Goal: Task Accomplishment & Management: Manage account settings

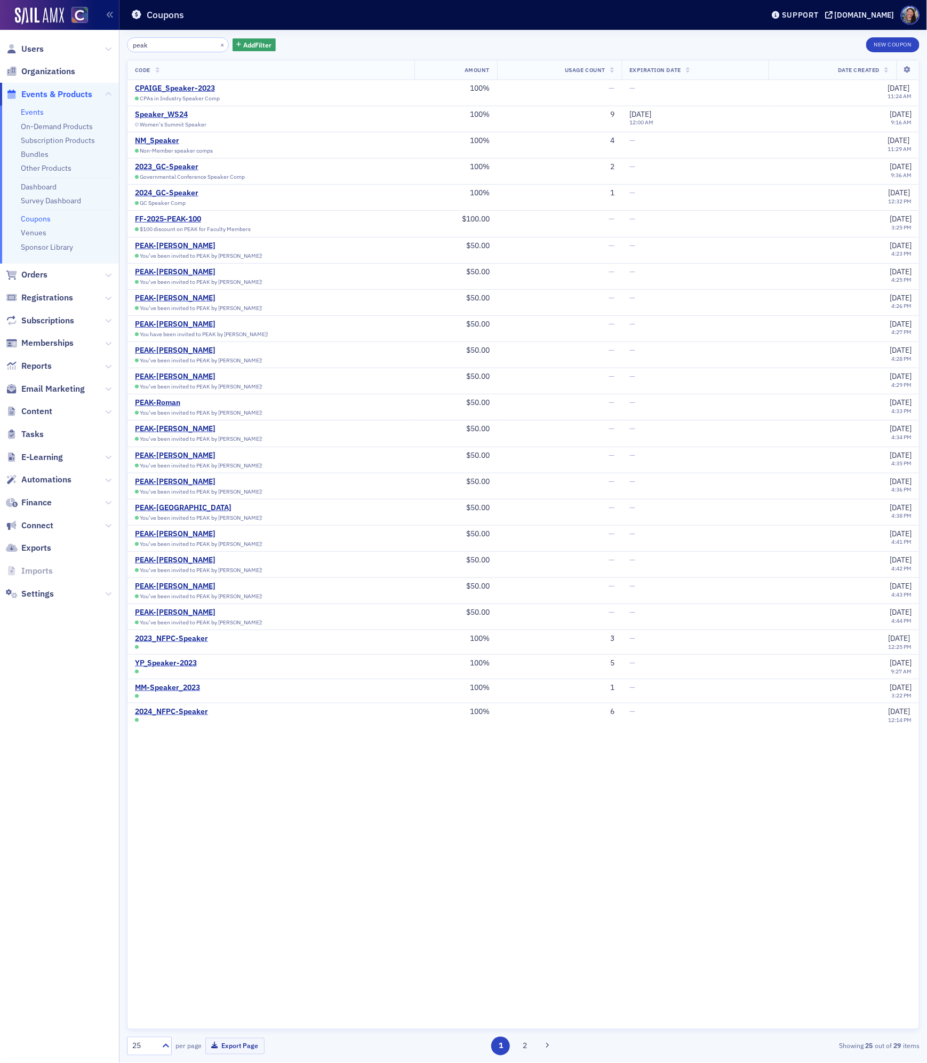
click at [33, 108] on link "Events" at bounding box center [32, 112] width 23 height 10
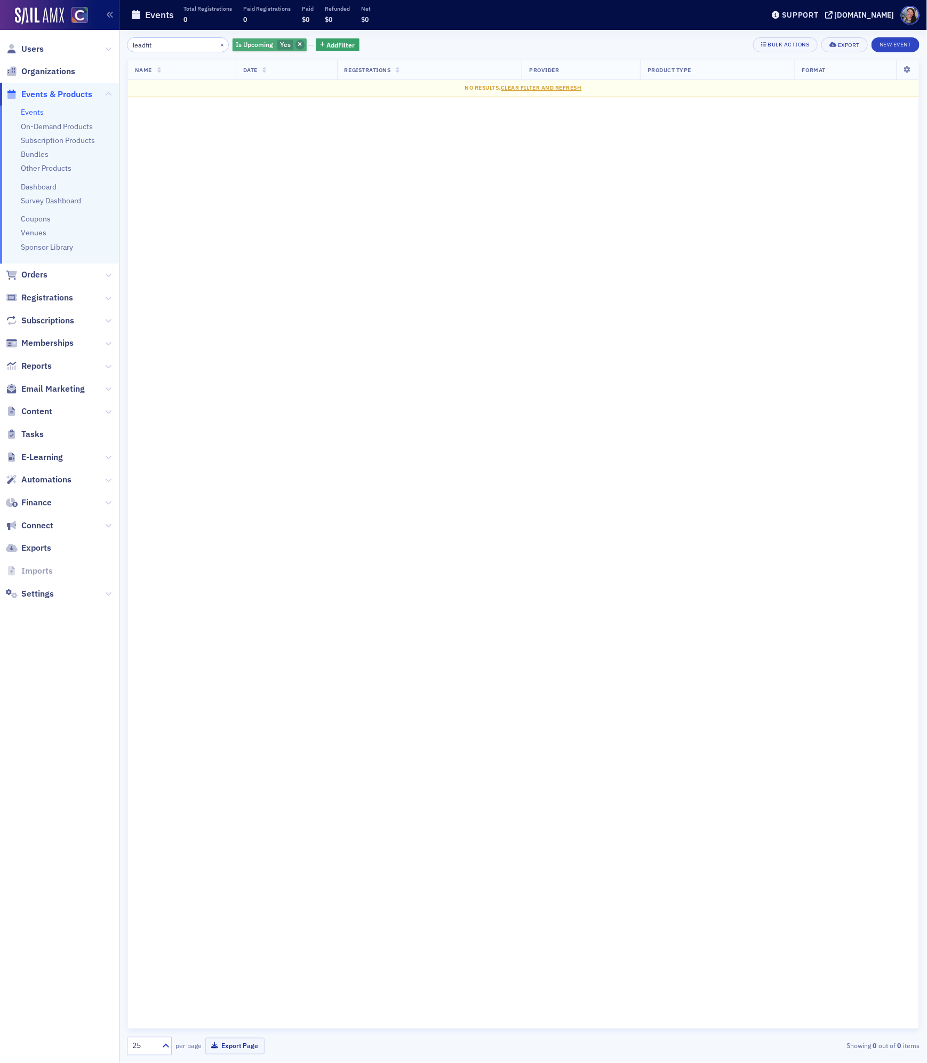
type input "leadfit"
click at [298, 42] on icon "button" at bounding box center [300, 45] width 4 height 6
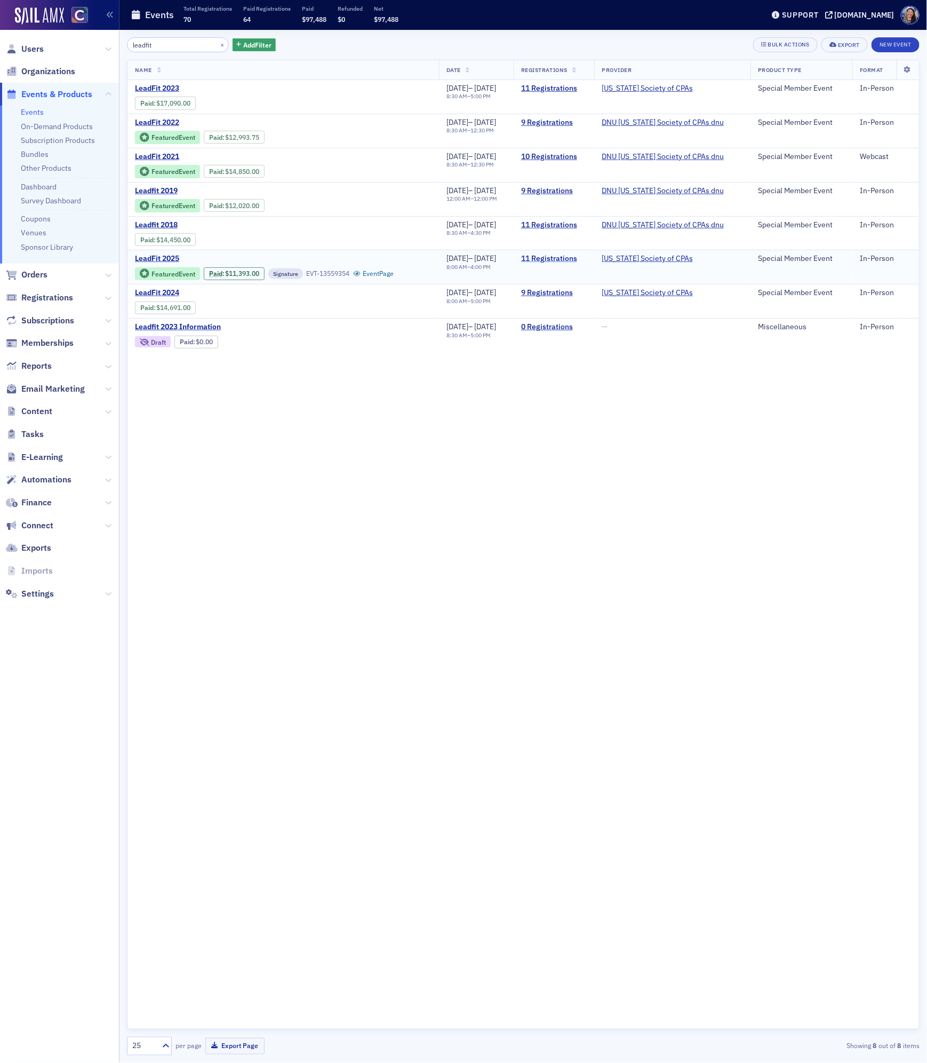
click at [584, 262] on link "11 Registrations" at bounding box center [554, 259] width 66 height 10
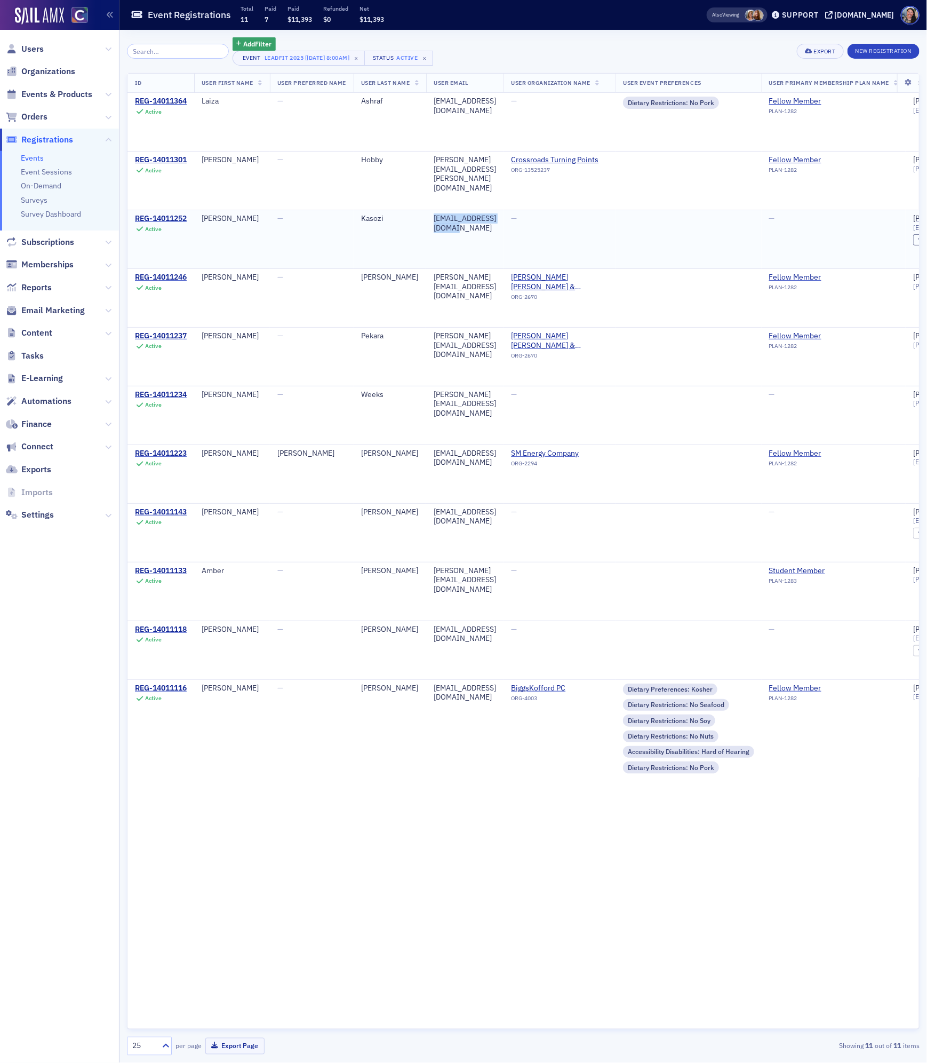
drag, startPoint x: 530, startPoint y: 221, endPoint x: 435, endPoint y: 214, distance: 95.2
click at [435, 214] on td "mkasozi@sm-energy.com" at bounding box center [464, 239] width 77 height 59
click at [54, 94] on span "Events & Products" at bounding box center [56, 95] width 71 height 12
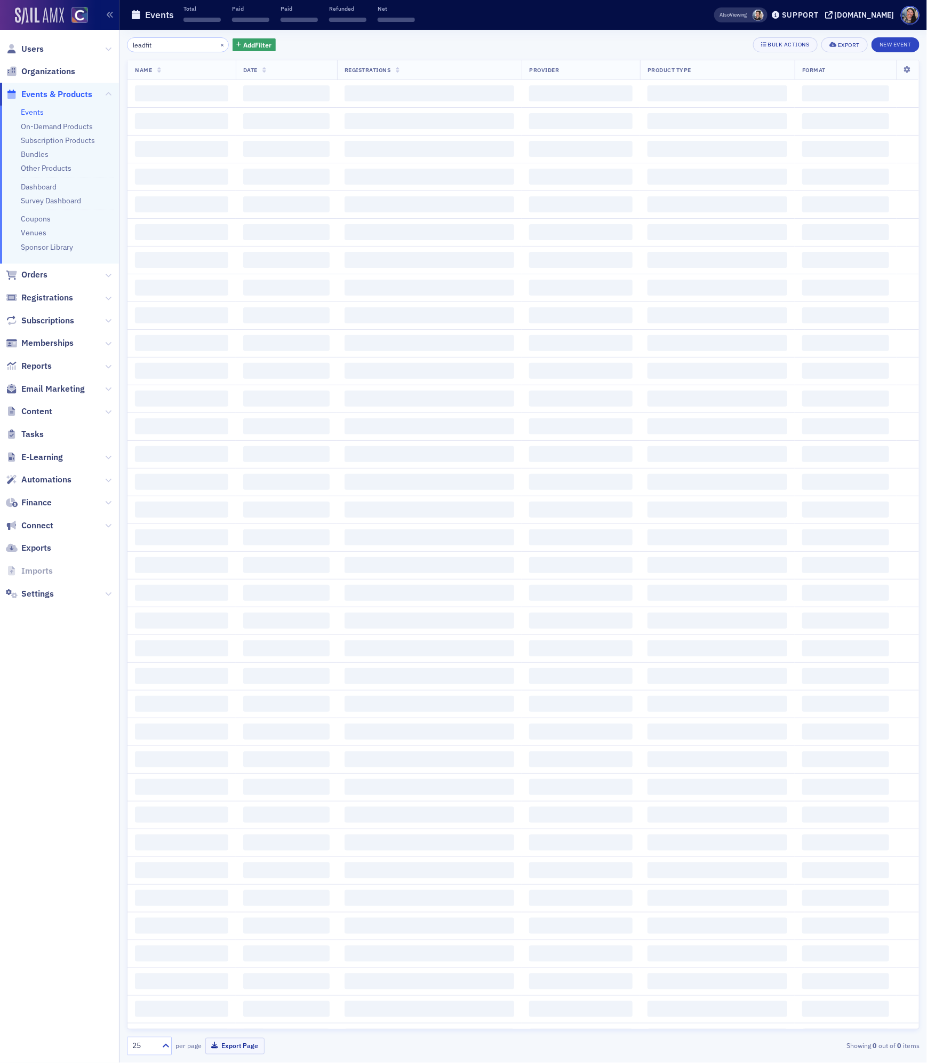
drag, startPoint x: 173, startPoint y: 47, endPoint x: 37, endPoint y: 20, distance: 138.8
click at [37, 20] on div "Users Organizations Events & Products Events On-Demand Products Subscription Pr…" at bounding box center [463, 531] width 927 height 1063
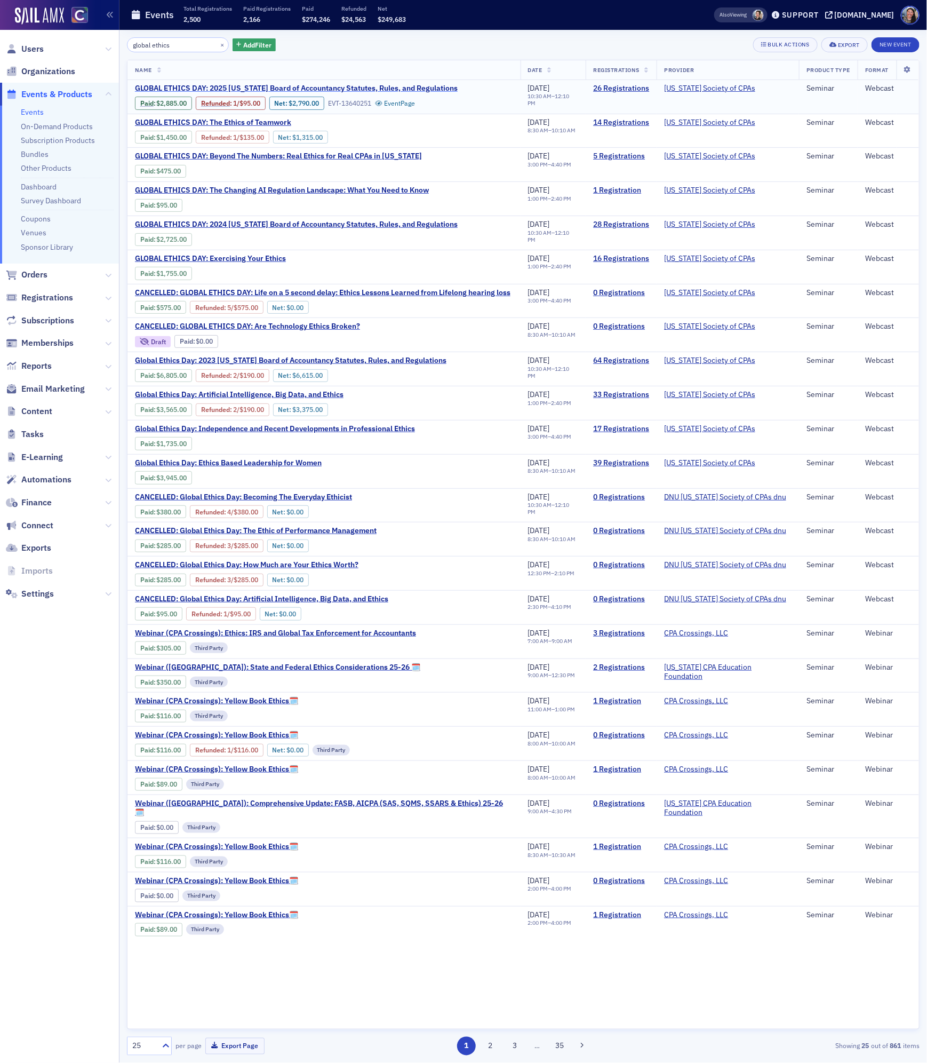
type input "global ethics"
click at [180, 84] on span "GLOBAL ETHICS DAY: 2025 Colorado Board of Accountancy Statutes, Rules, and Regu…" at bounding box center [296, 89] width 323 height 10
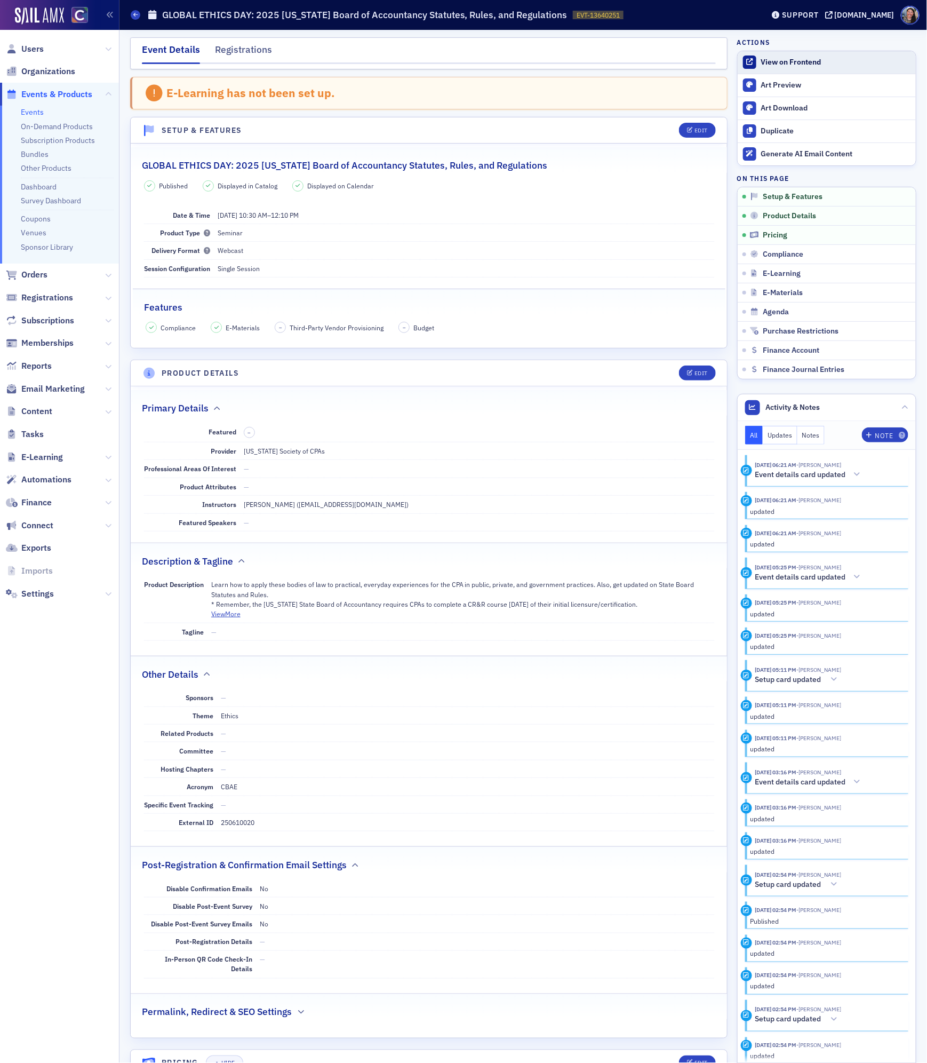
click at [767, 58] on div "View on Frontend" at bounding box center [835, 63] width 149 height 10
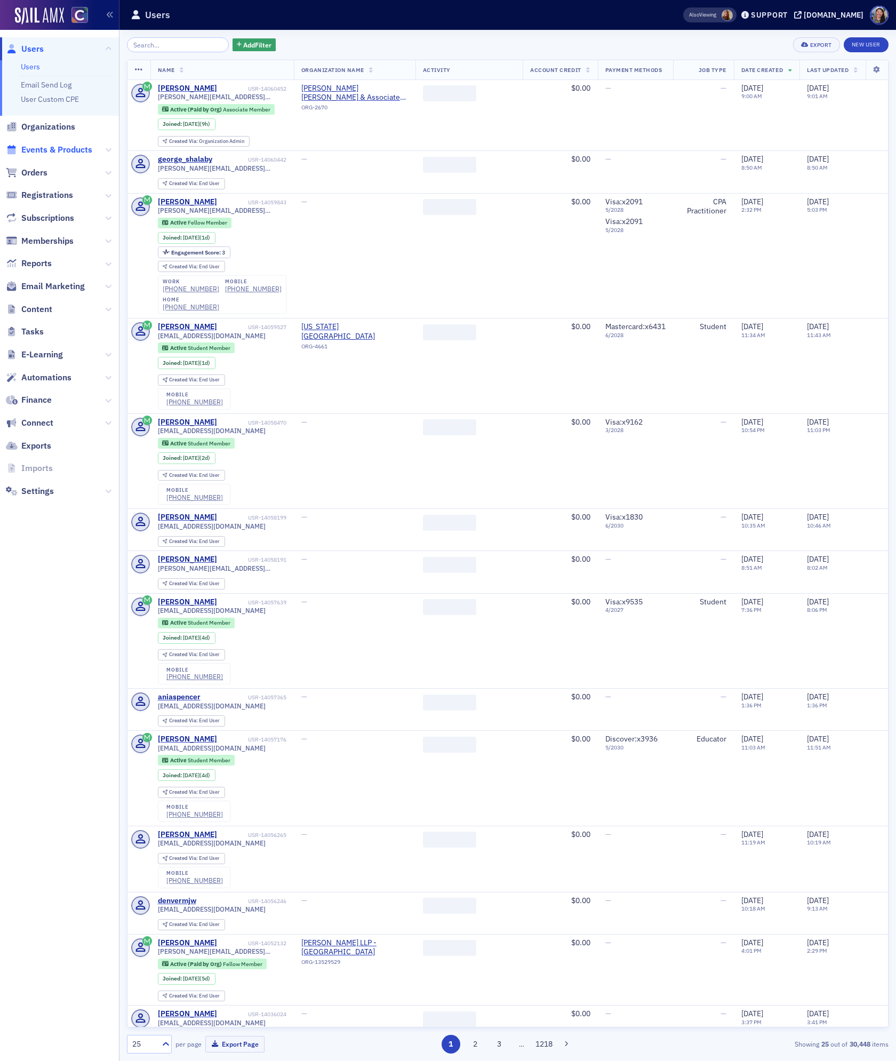
click at [66, 150] on span "Events & Products" at bounding box center [56, 150] width 71 height 12
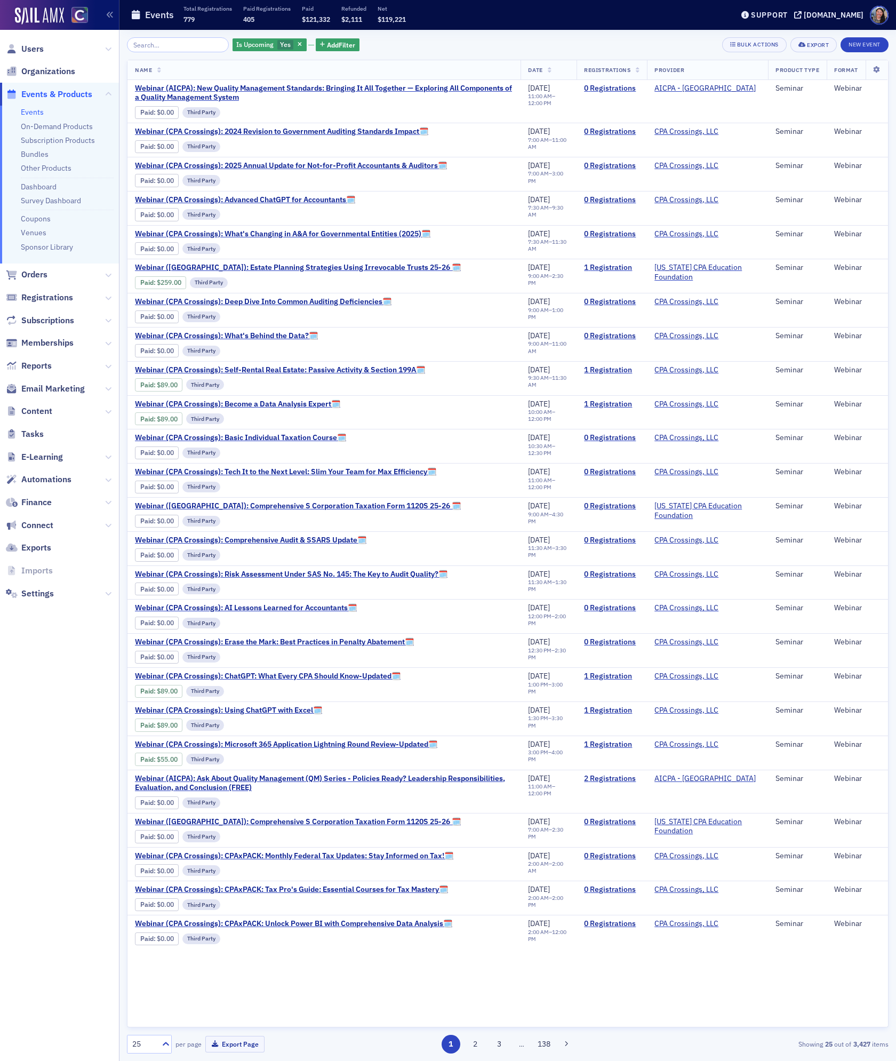
click at [180, 46] on input "search" at bounding box center [178, 44] width 102 height 15
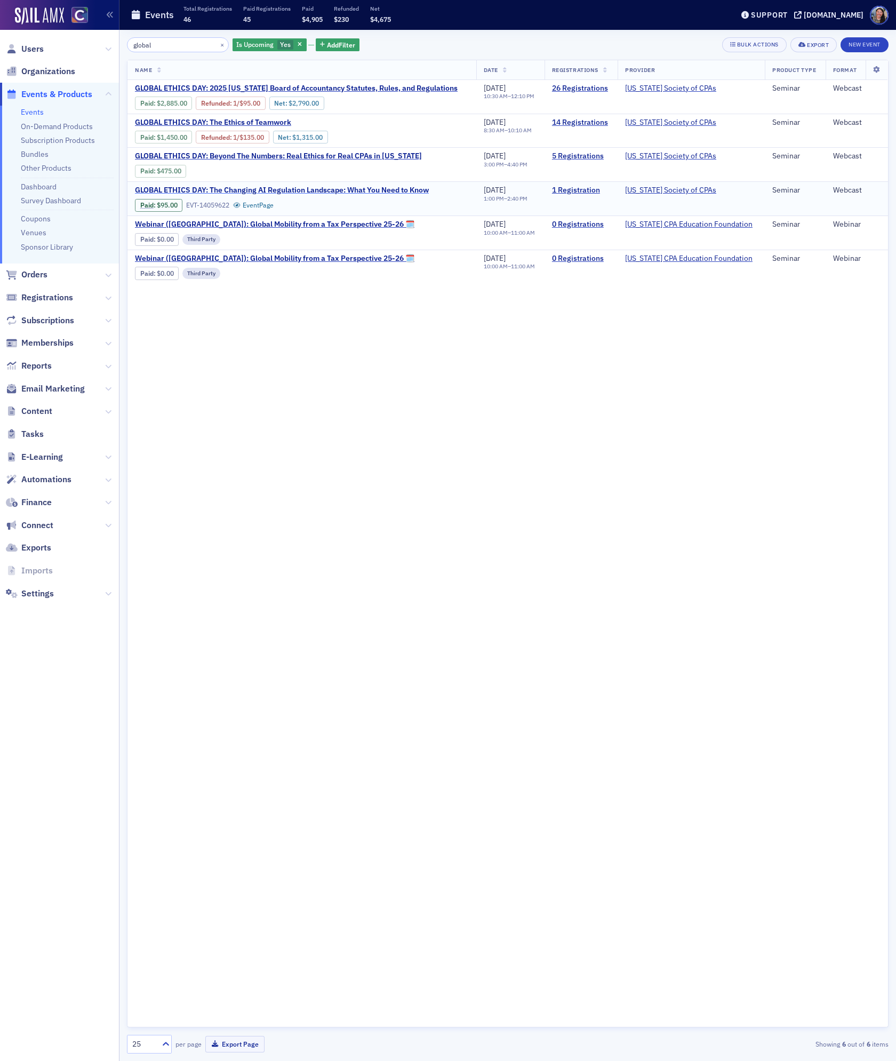
type input "global"
click at [220, 189] on span "GLOBAL ETHICS DAY: The Changing AI Regulation Landscape: What You Need to Know" at bounding box center [282, 191] width 294 height 10
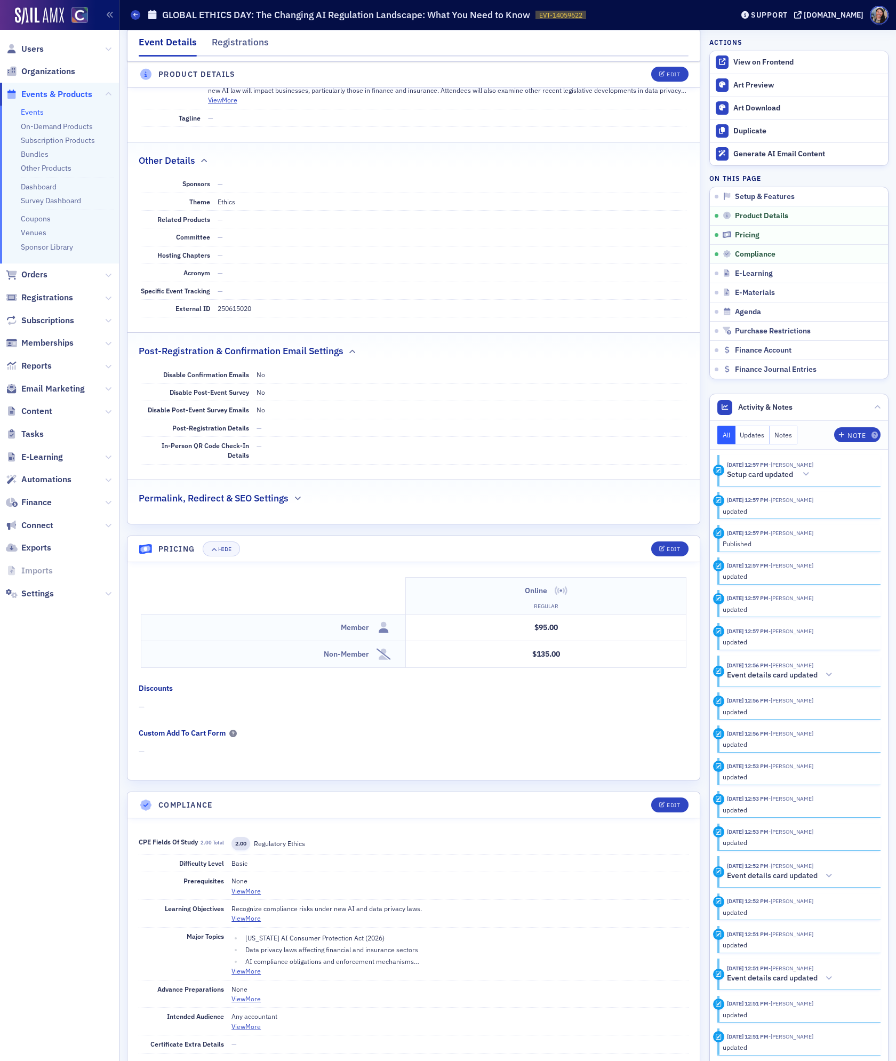
scroll to position [484, 0]
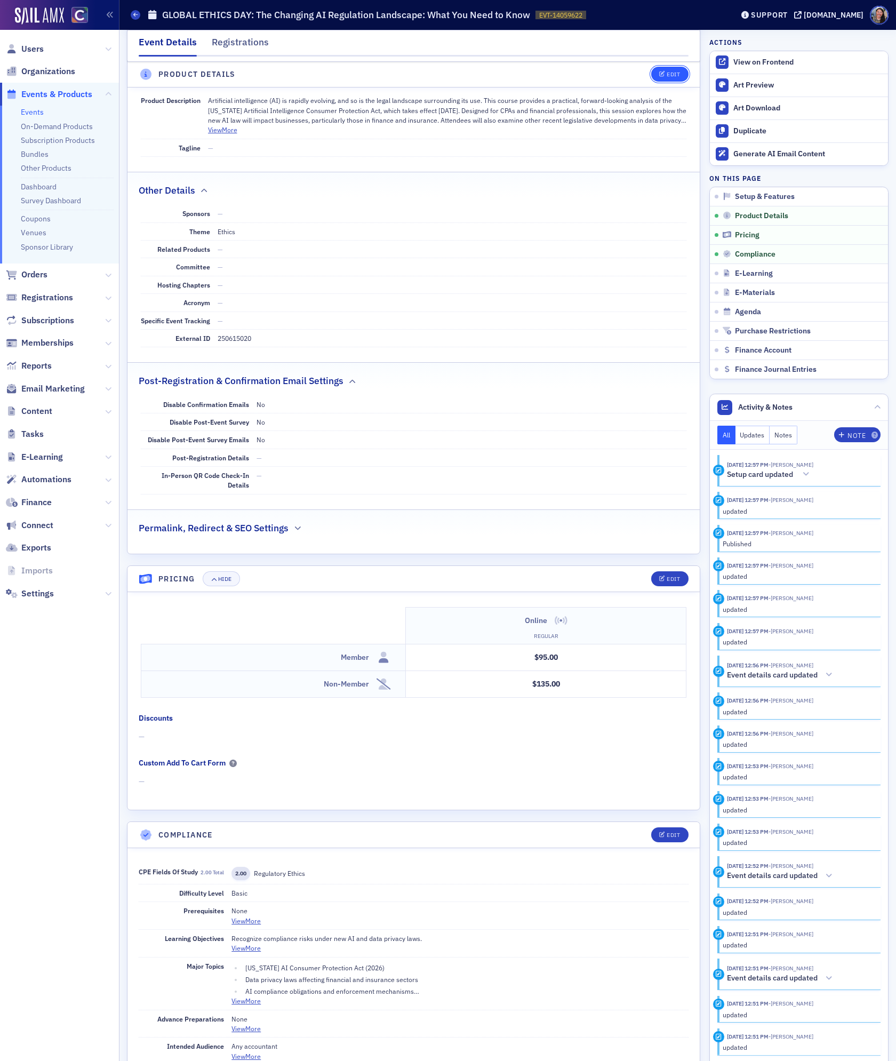
click at [669, 69] on button "Edit" at bounding box center [669, 74] width 37 height 15
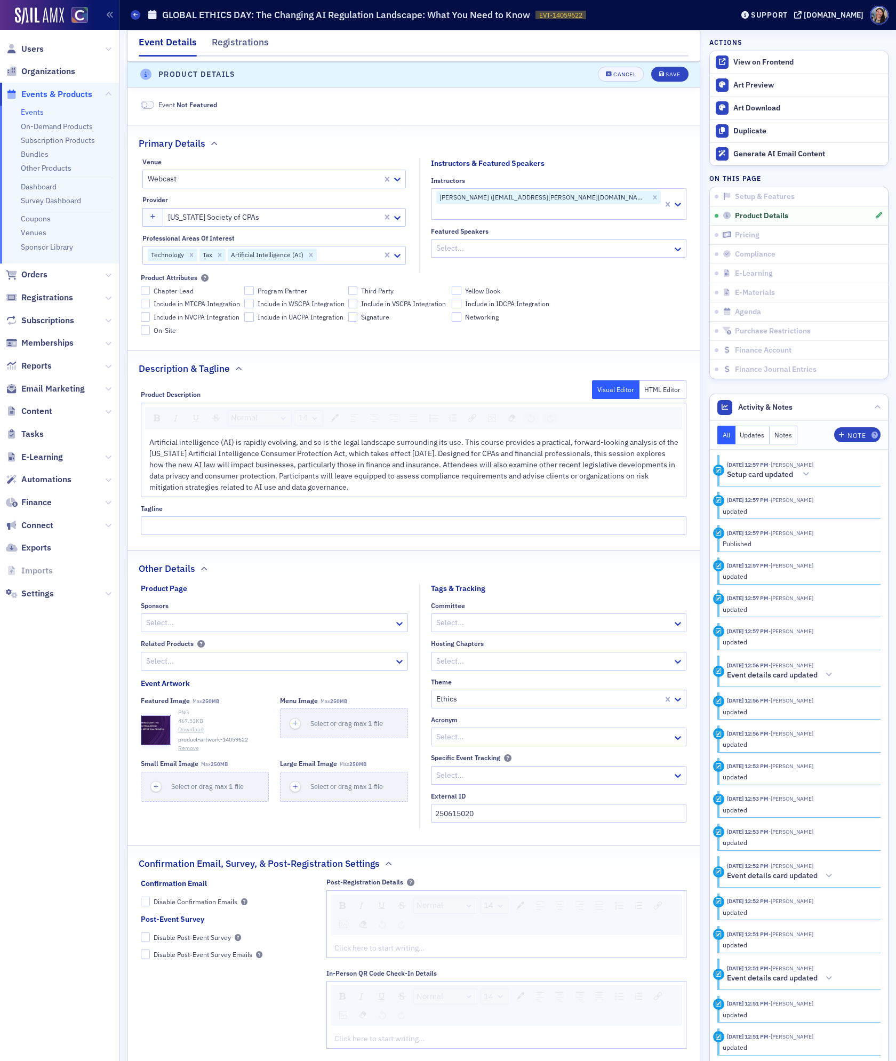
scroll to position [301, 0]
click at [184, 752] on button "Remove" at bounding box center [188, 749] width 21 height 9
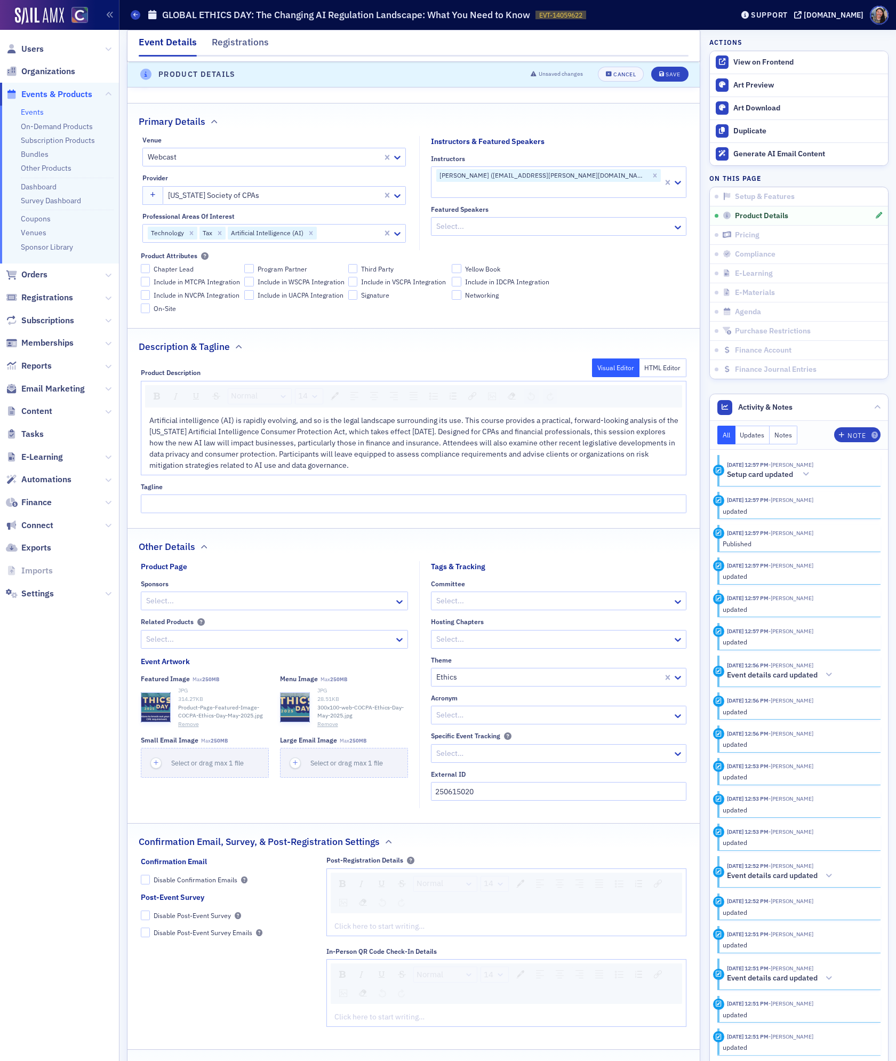
scroll to position [330, 0]
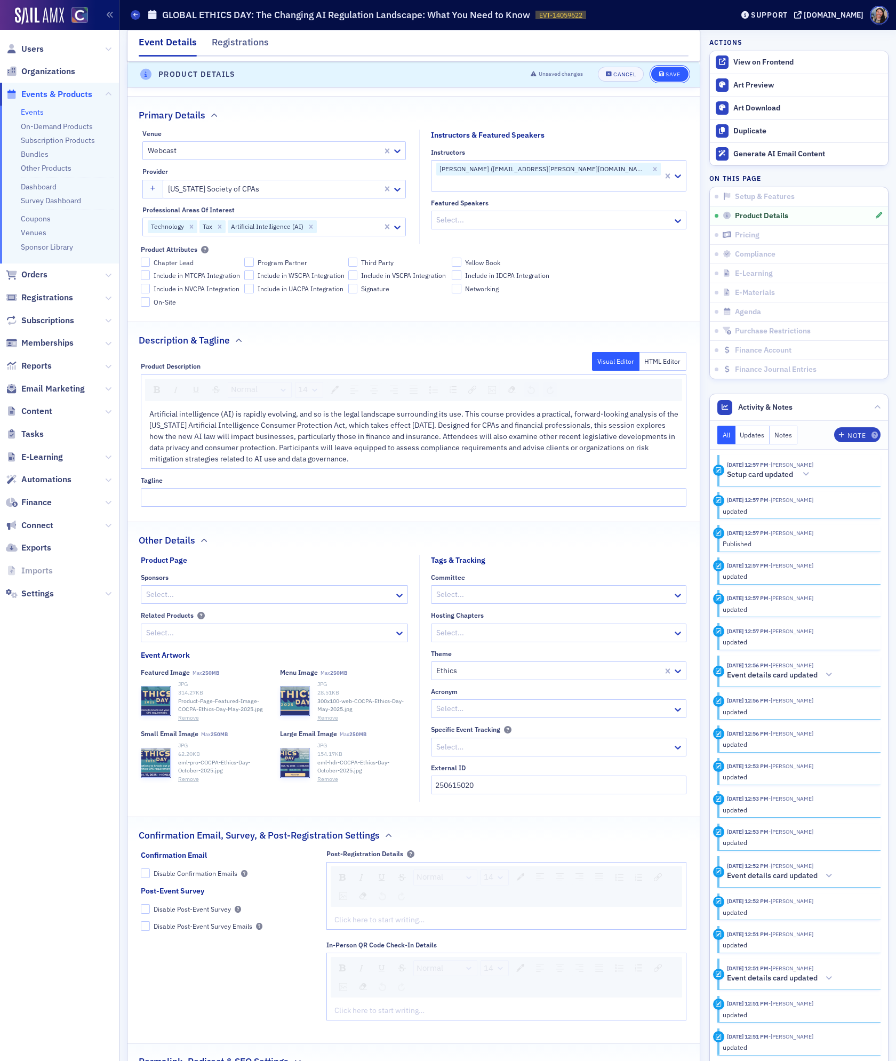
click at [660, 72] on icon "submit" at bounding box center [661, 75] width 5 height 6
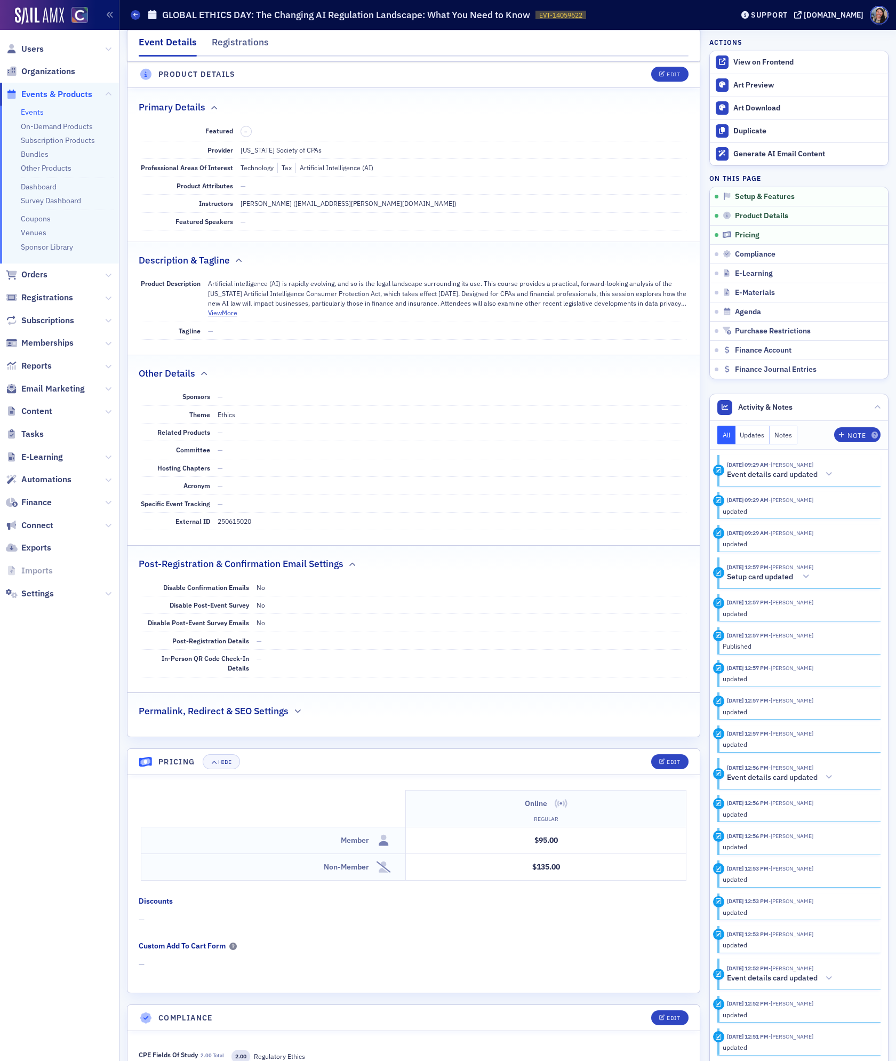
scroll to position [0, 0]
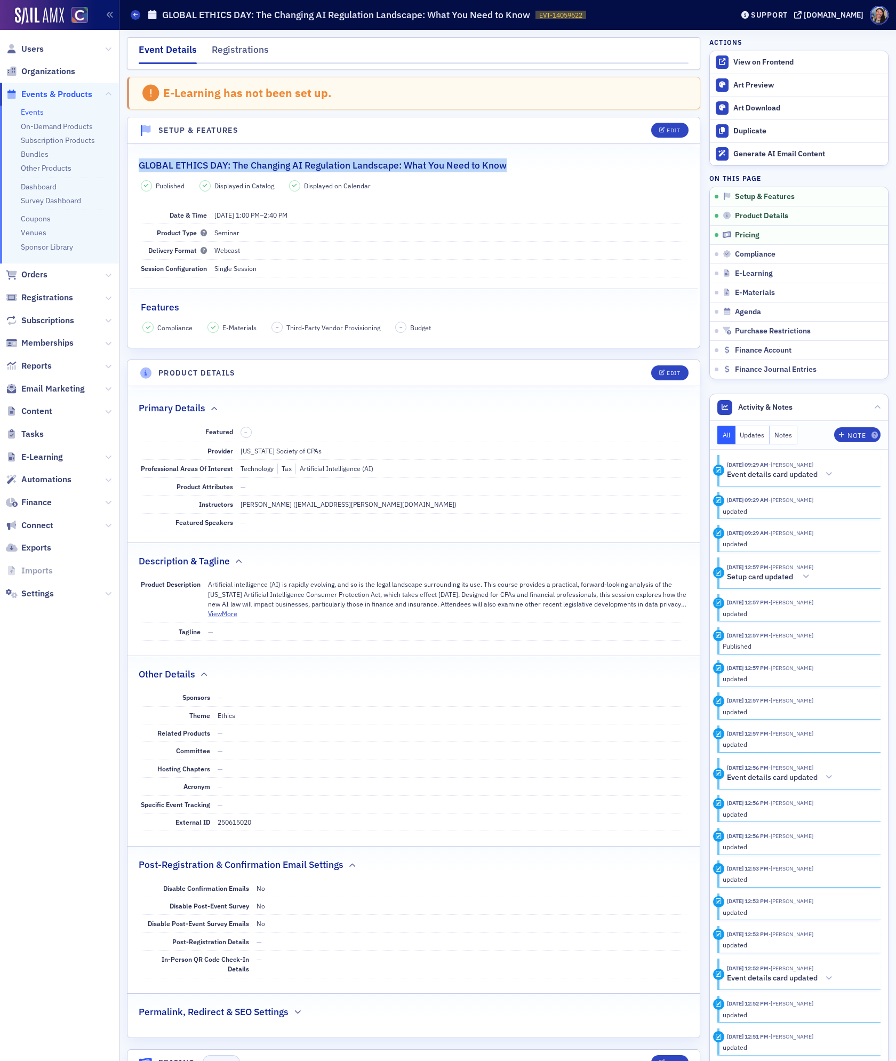
drag, startPoint x: 512, startPoint y: 166, endPoint x: 137, endPoint y: 166, distance: 375.0
click at [137, 166] on legend "GLOBAL ETHICS DAY: The Changing AI Regulation Landscape: What You Need to Know" at bounding box center [413, 159] width 572 height 25
copy h2 "GLOBAL ETHICS DAY: The Changing AI Regulation Landscape: What You Need to Know"
click at [135, 16] on icon at bounding box center [135, 14] width 4 height 5
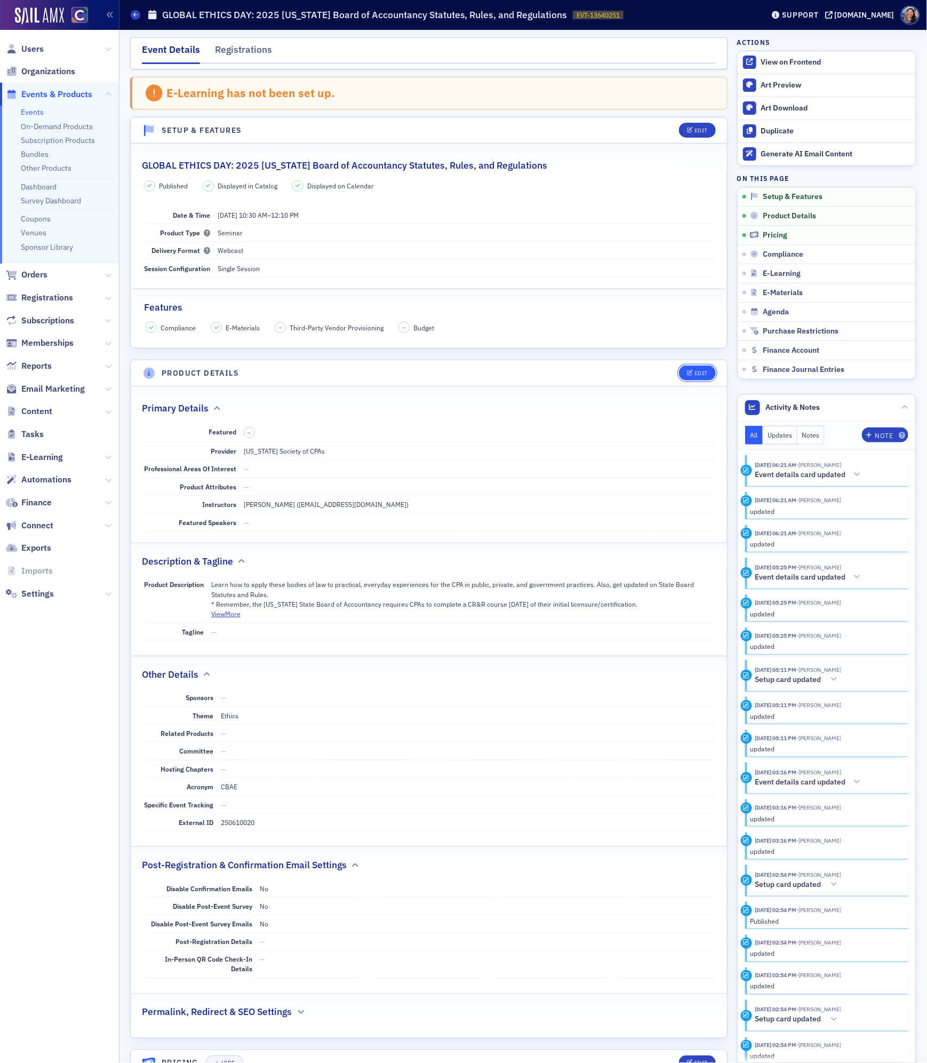
click at [700, 379] on button "Edit" at bounding box center [697, 372] width 37 height 15
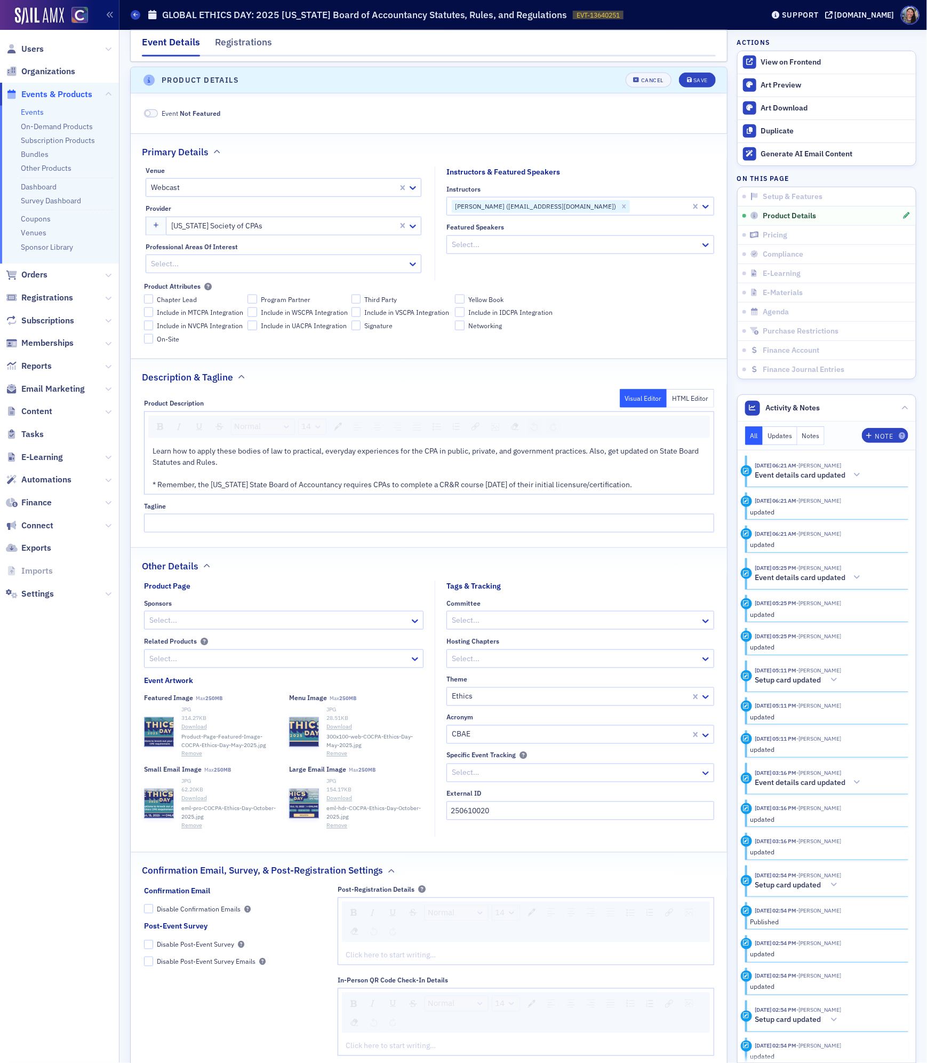
scroll to position [301, 0]
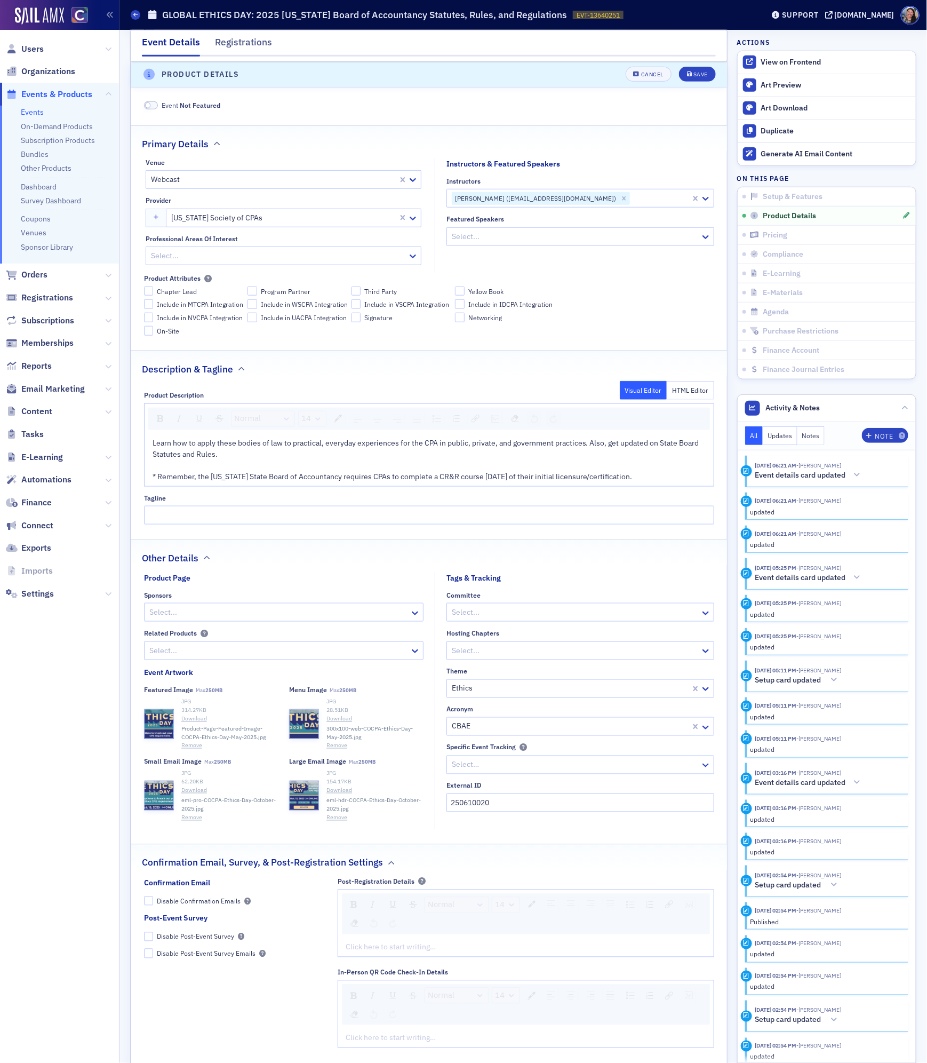
click at [193, 723] on link "Download" at bounding box center [229, 719] width 97 height 9
click at [335, 721] on link "Download" at bounding box center [374, 719] width 97 height 9
click at [196, 793] on link "Download" at bounding box center [229, 790] width 97 height 9
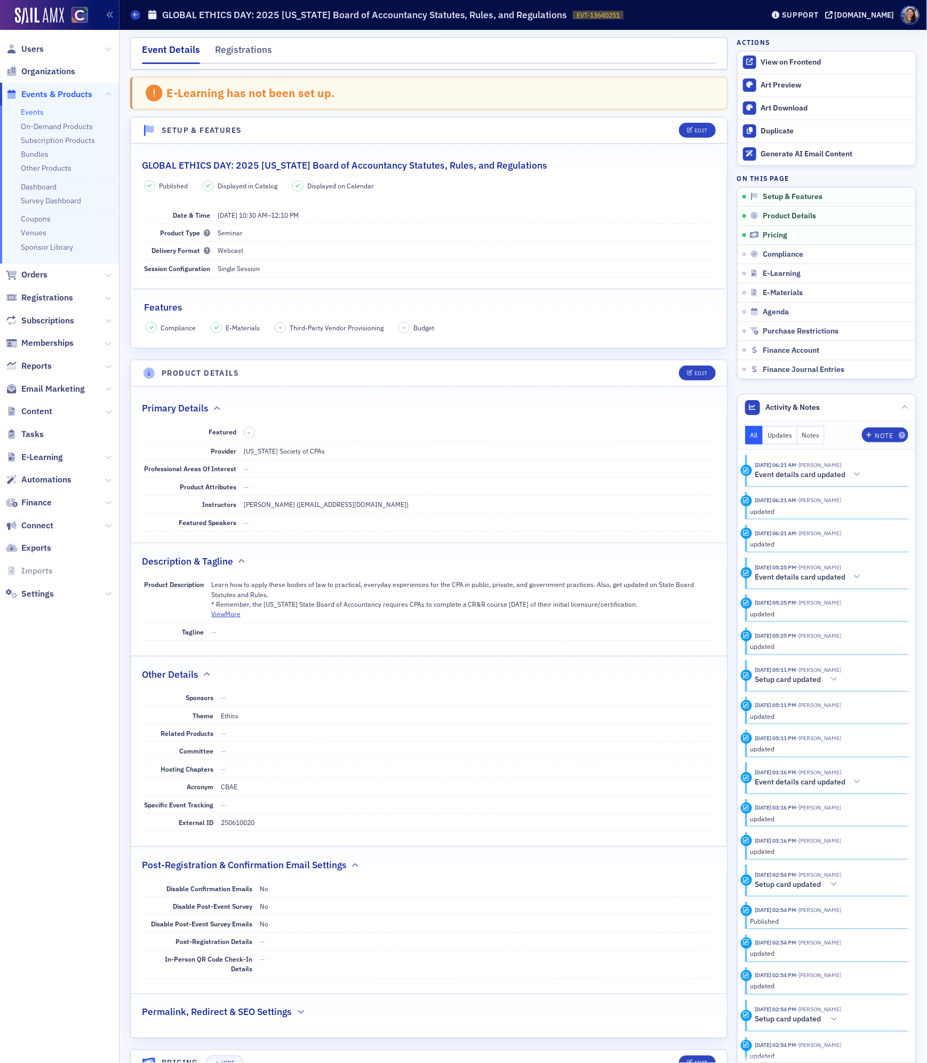
click at [35, 111] on link "Events" at bounding box center [32, 112] width 23 height 10
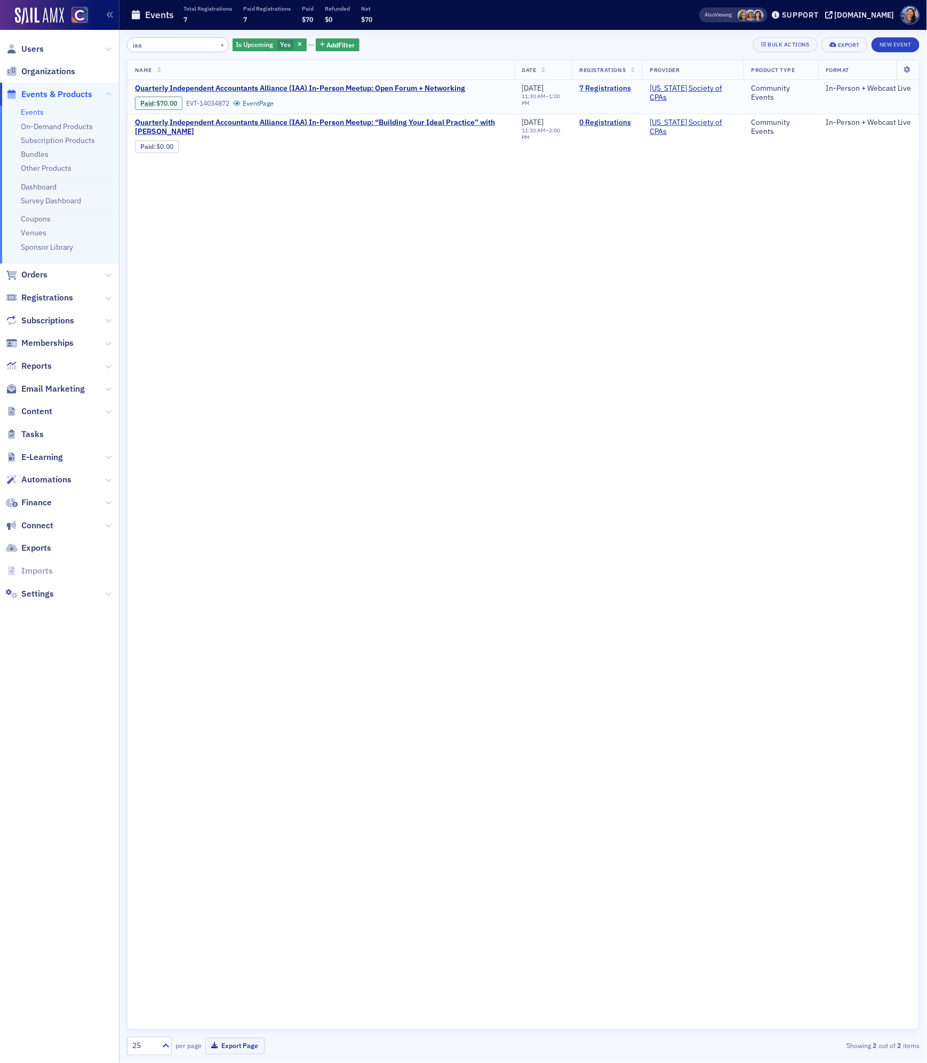
type input "iaa"
click at [610, 90] on link "7 Registrations" at bounding box center [607, 89] width 55 height 10
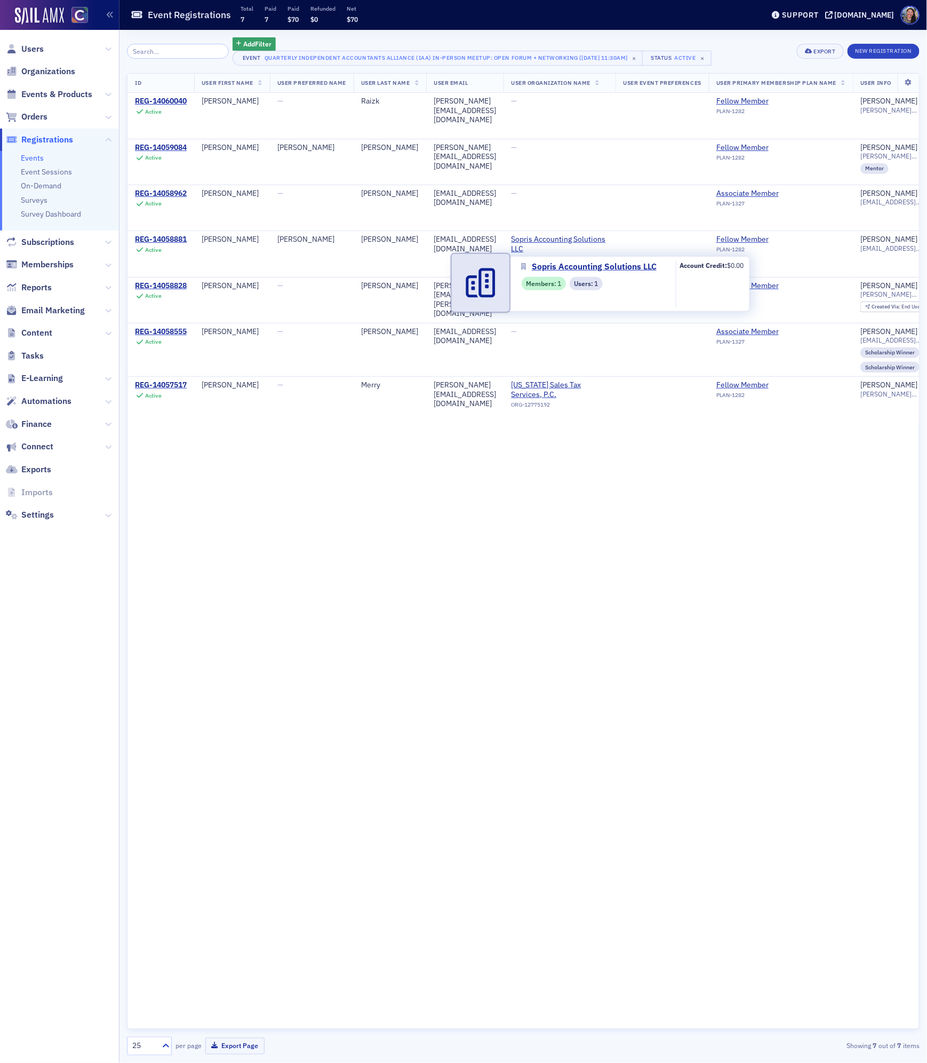
click at [418, 648] on div "ID User First Name User Preferred Name User Last Name User Email User Organizat…" at bounding box center [523, 551] width 793 height 956
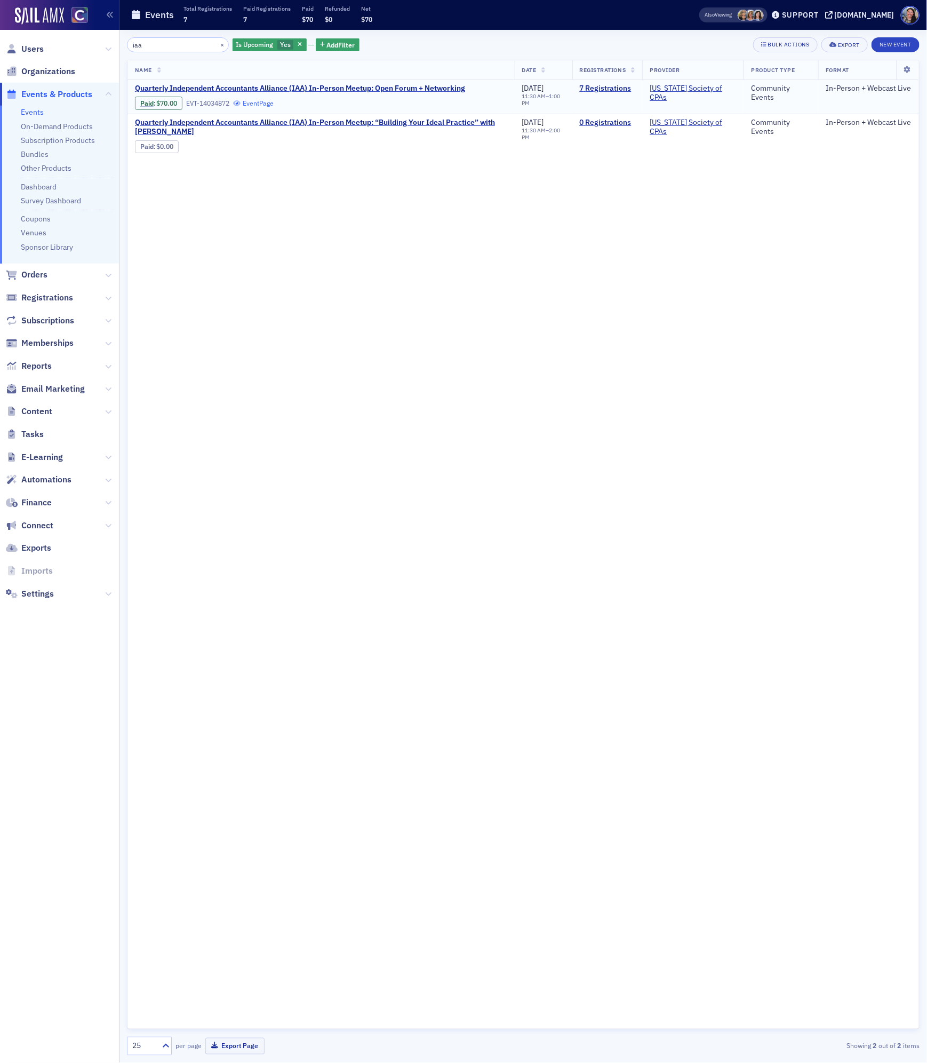
click at [259, 100] on link "Event Page" at bounding box center [253, 103] width 41 height 8
click at [610, 114] on span "Webcast :" at bounding box center [605, 111] width 28 height 9
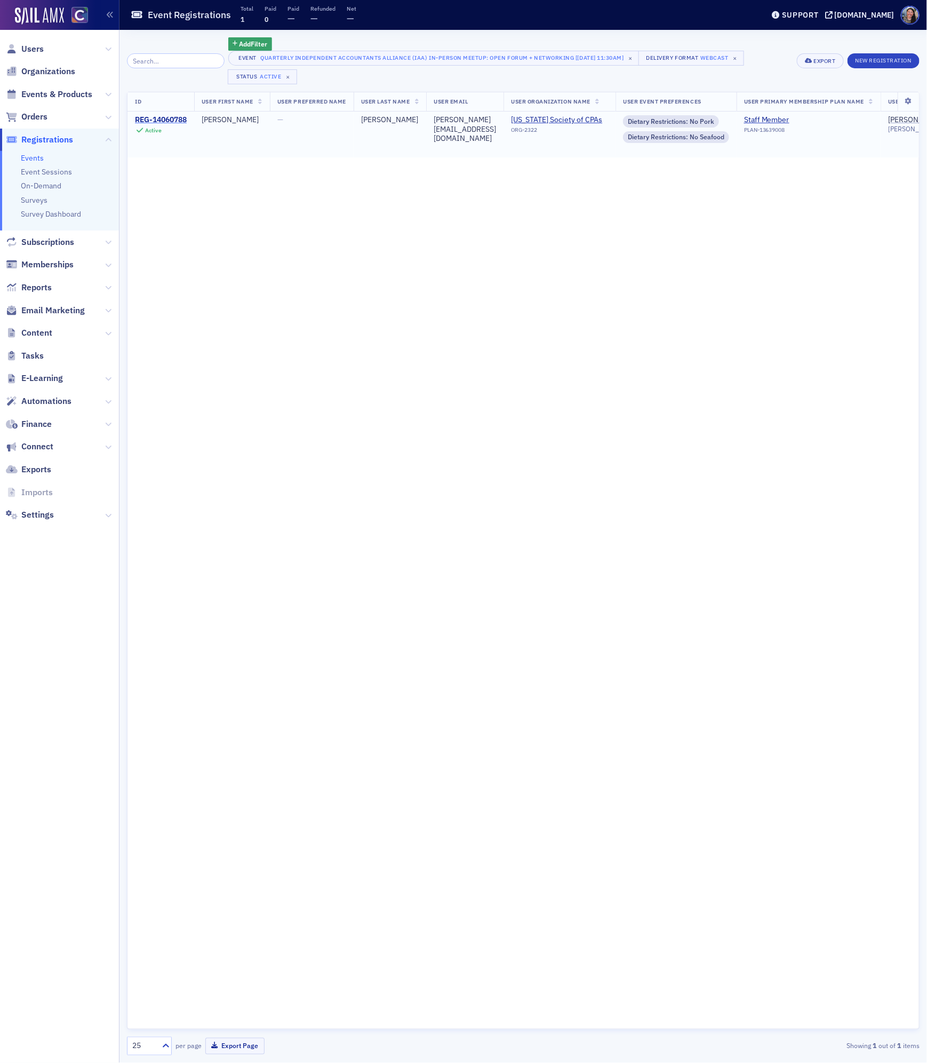
click at [174, 121] on div "REG-14060788" at bounding box center [161, 120] width 52 height 10
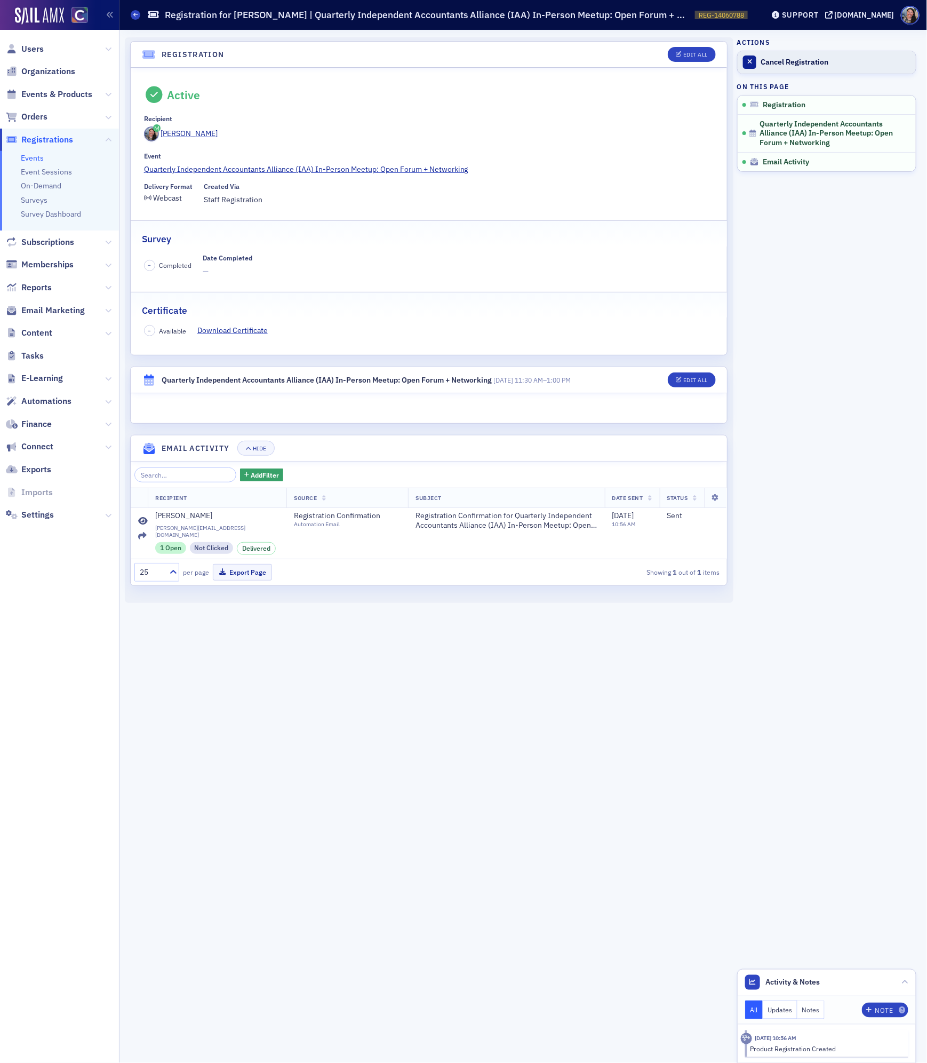
click at [771, 68] on link "Cancel Registration" at bounding box center [827, 62] width 178 height 22
click at [134, 16] on icon at bounding box center [135, 14] width 4 height 5
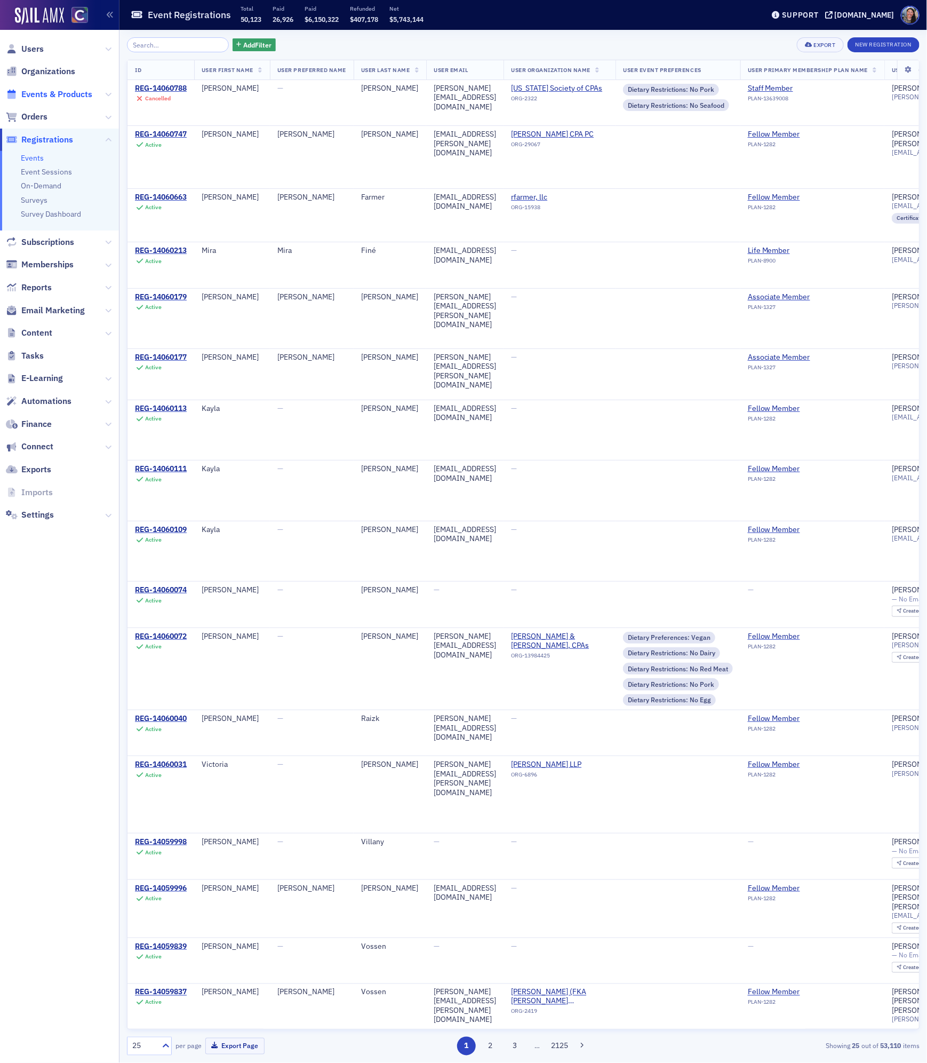
click at [61, 91] on span "Events & Products" at bounding box center [56, 95] width 71 height 12
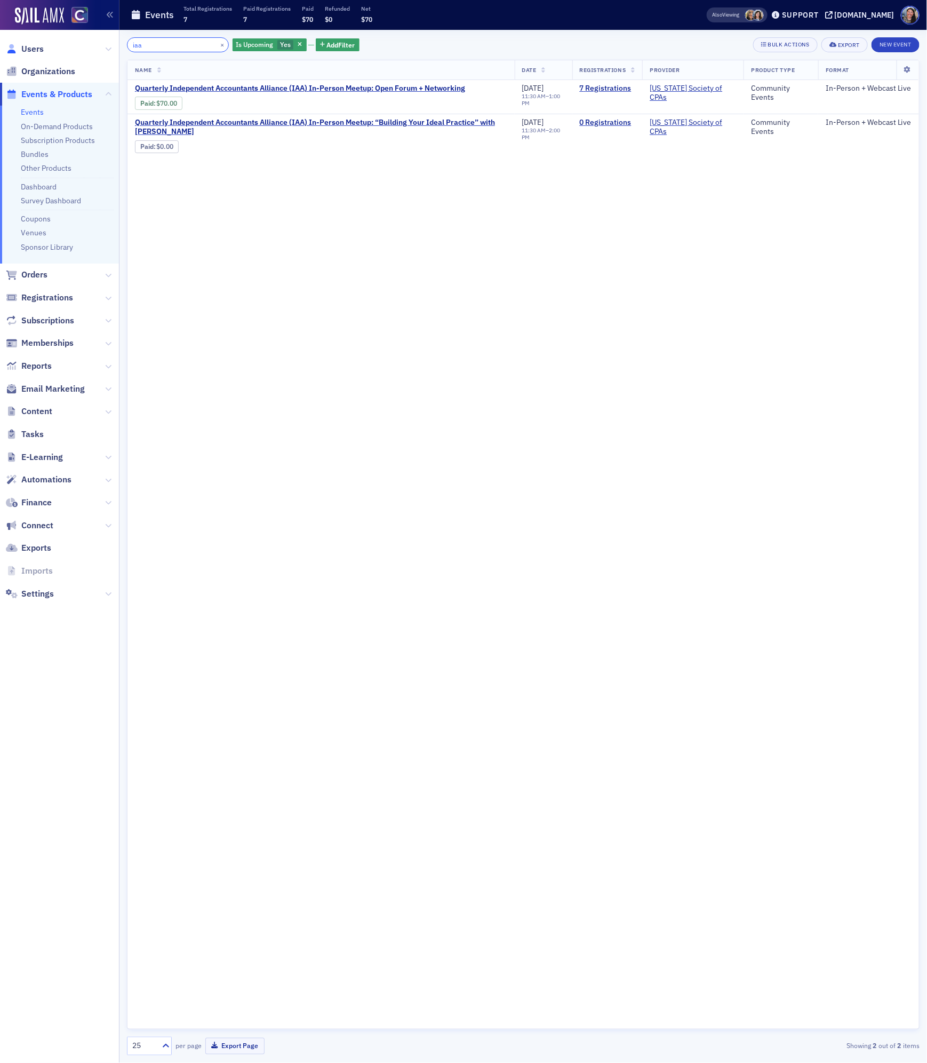
drag, startPoint x: 153, startPoint y: 42, endPoint x: 12, endPoint y: 46, distance: 140.4
click at [12, 46] on div "Users Organizations Events & Products Events On-Demand Products Subscription Pr…" at bounding box center [463, 531] width 927 height 1063
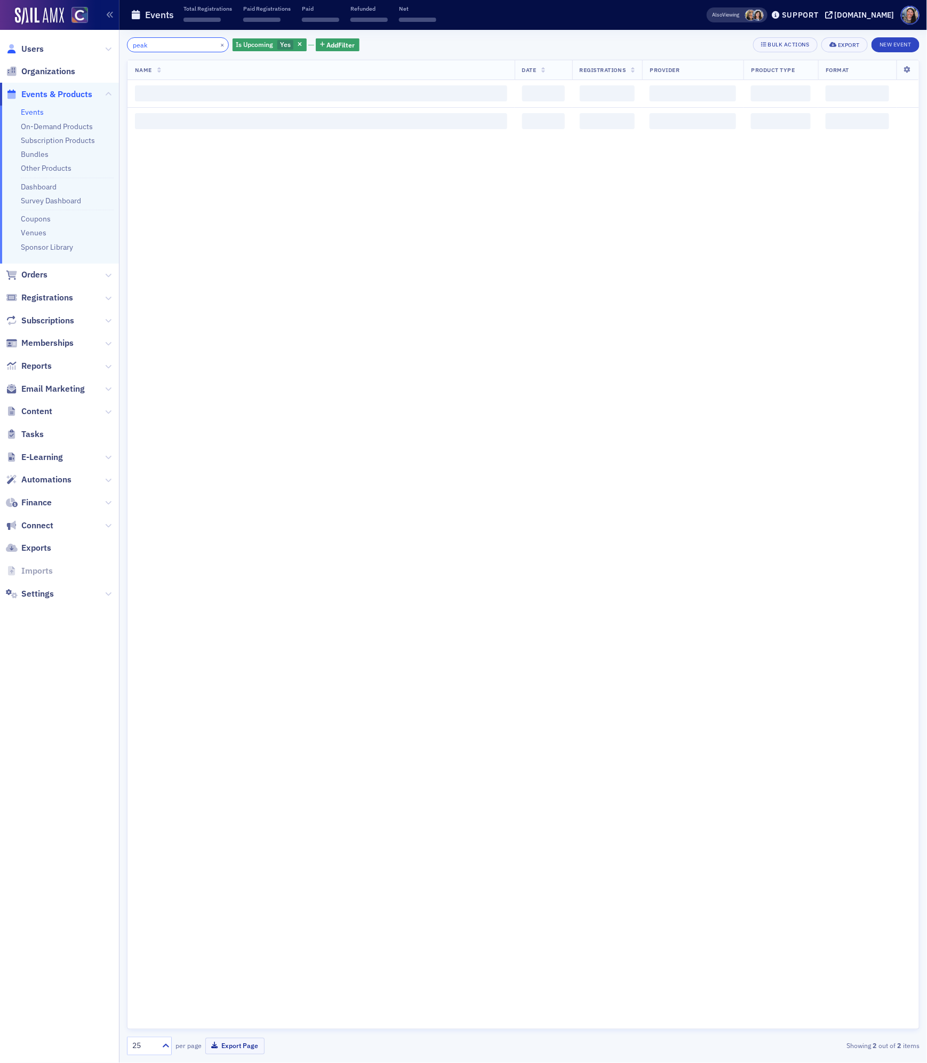
type input "peak"
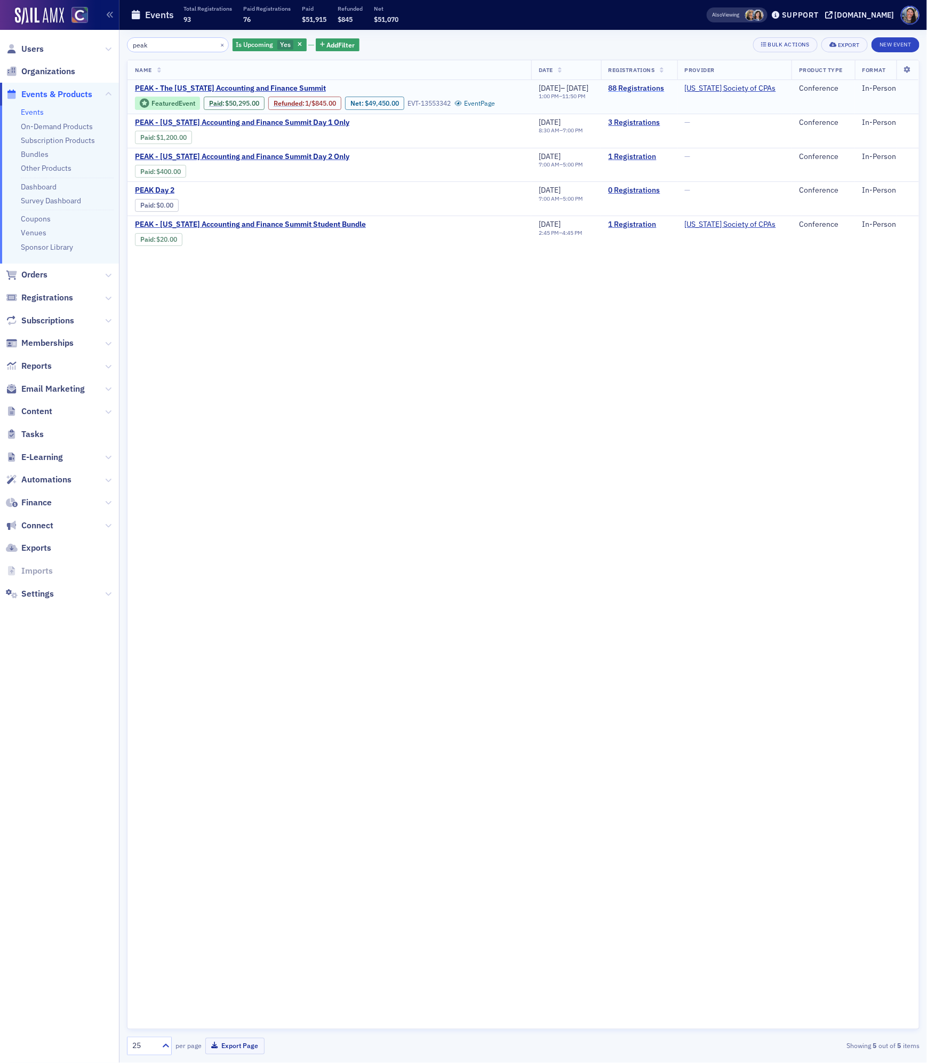
click at [648, 87] on link "88 Registrations" at bounding box center [639, 89] width 61 height 10
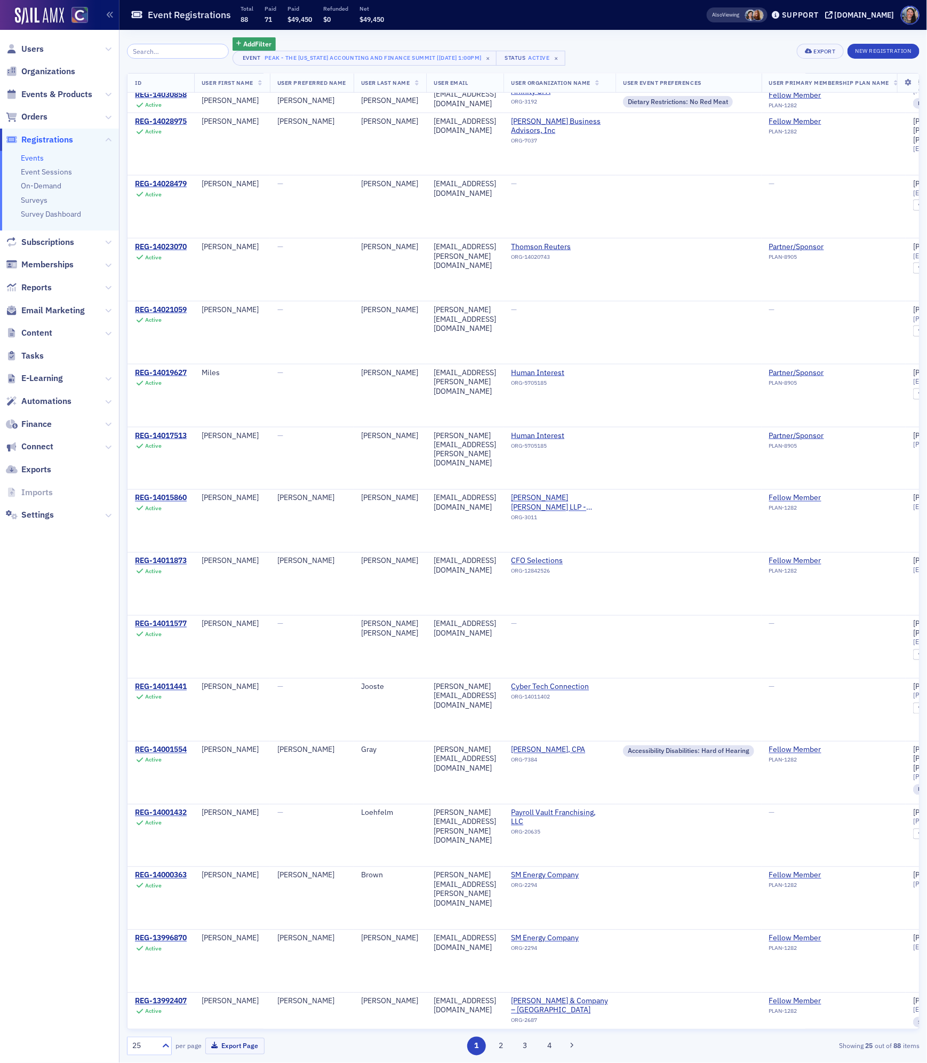
scroll to position [640, 0]
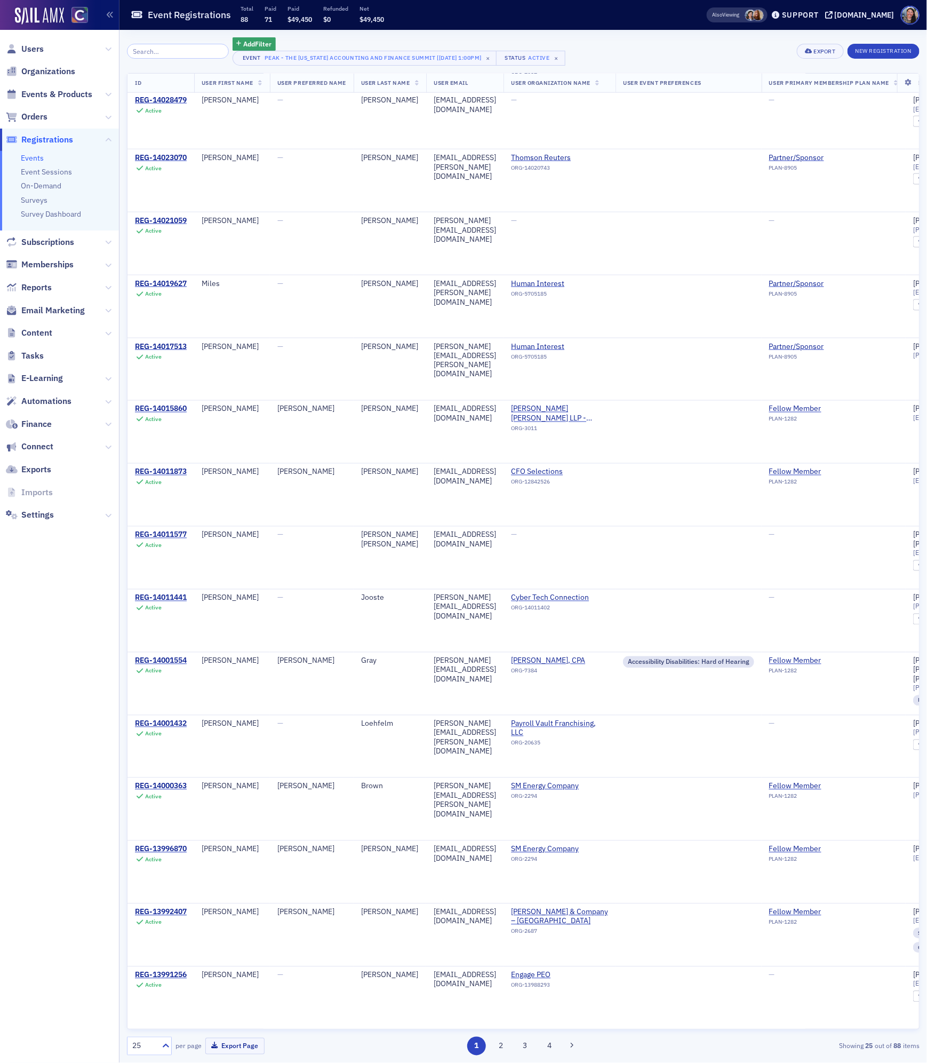
click at [156, 1045] on div "25" at bounding box center [142, 1045] width 30 height 13
click at [153, 984] on div "100" at bounding box center [149, 980] width 31 height 11
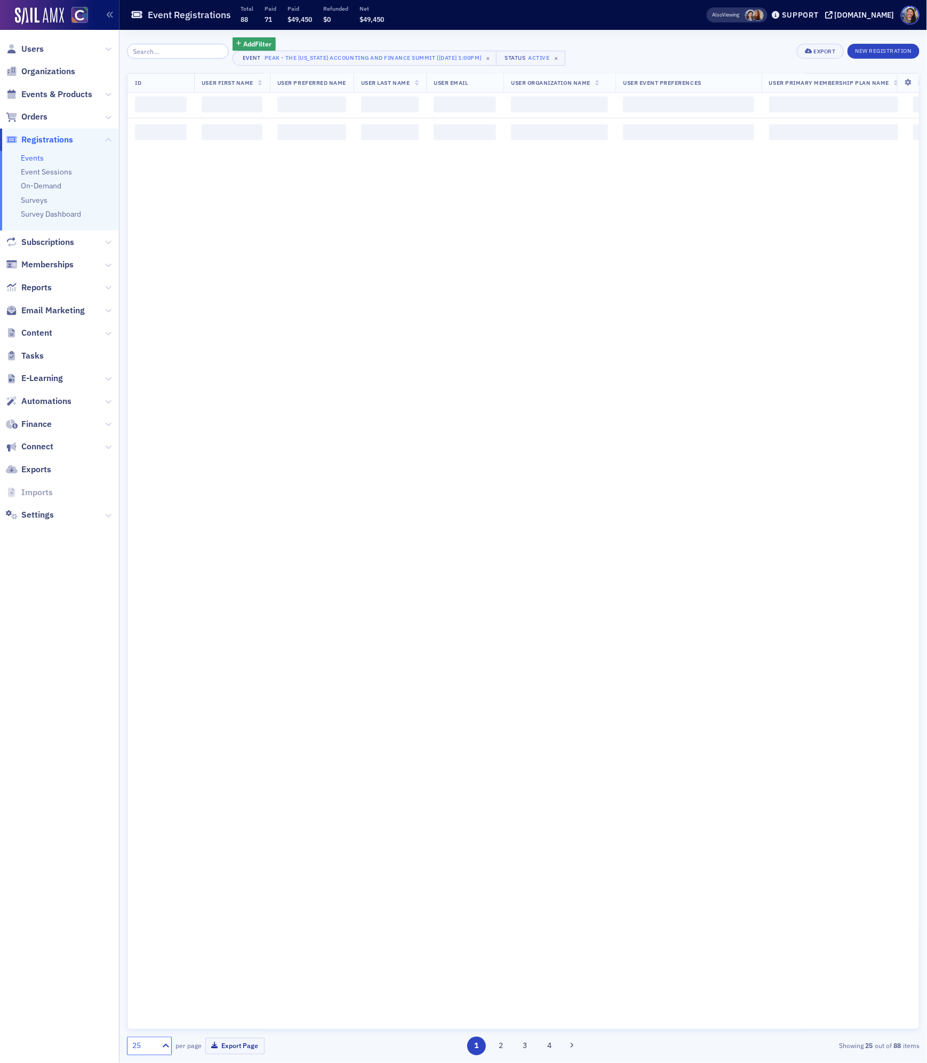
scroll to position [0, 0]
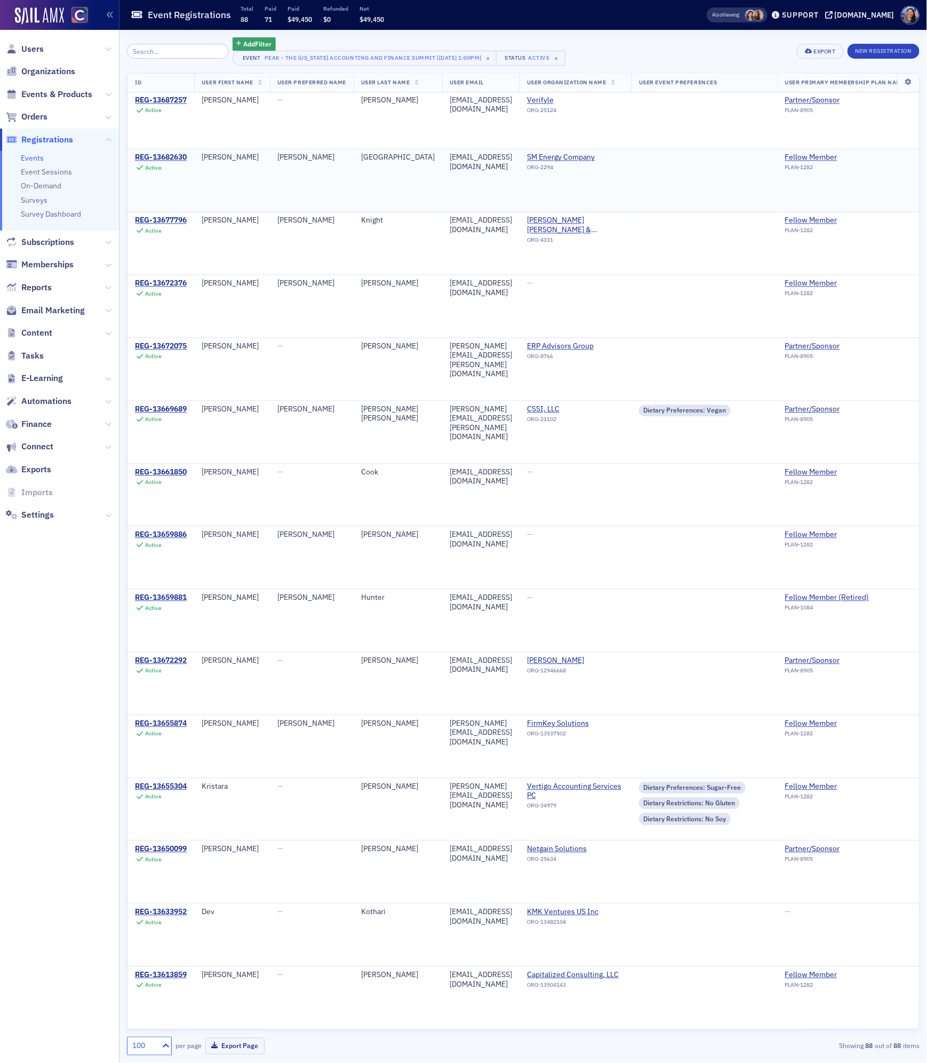
scroll to position [4648, 0]
click at [33, 156] on link "Events" at bounding box center [32, 158] width 23 height 10
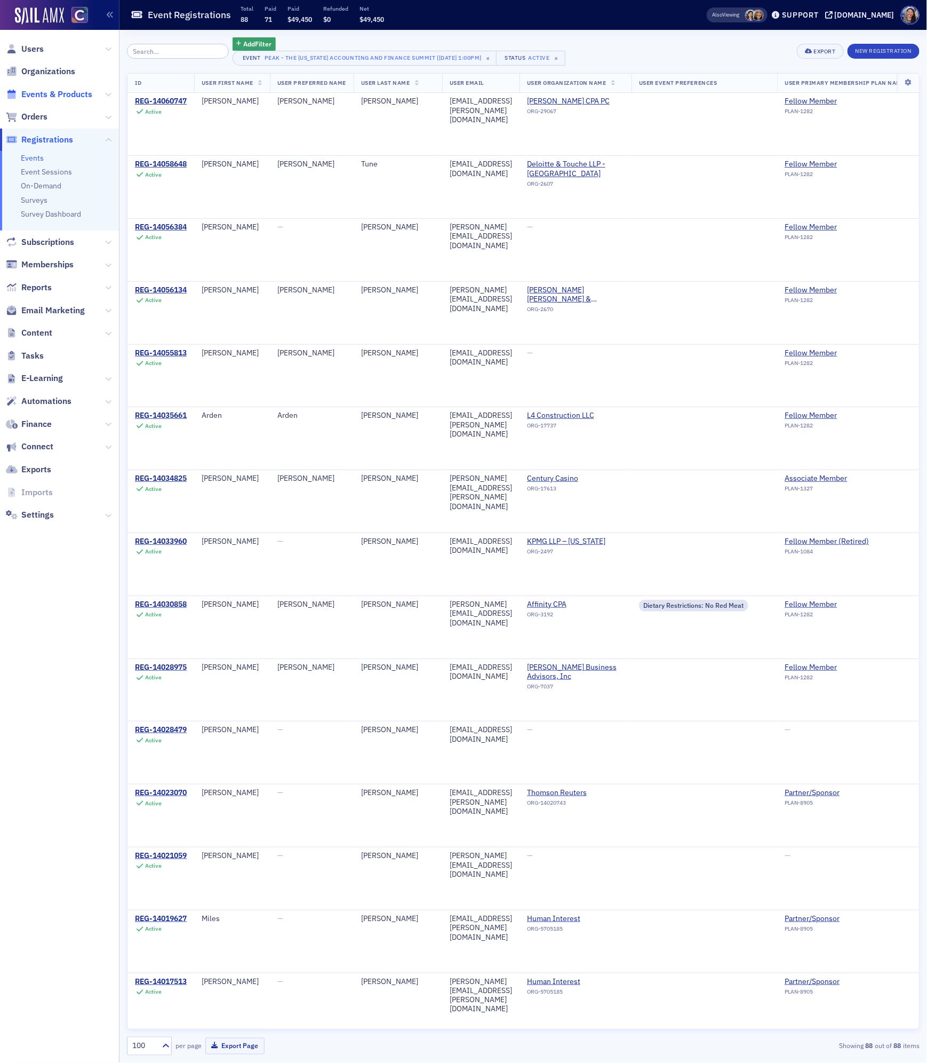
click at [46, 94] on span "Events & Products" at bounding box center [56, 95] width 71 height 12
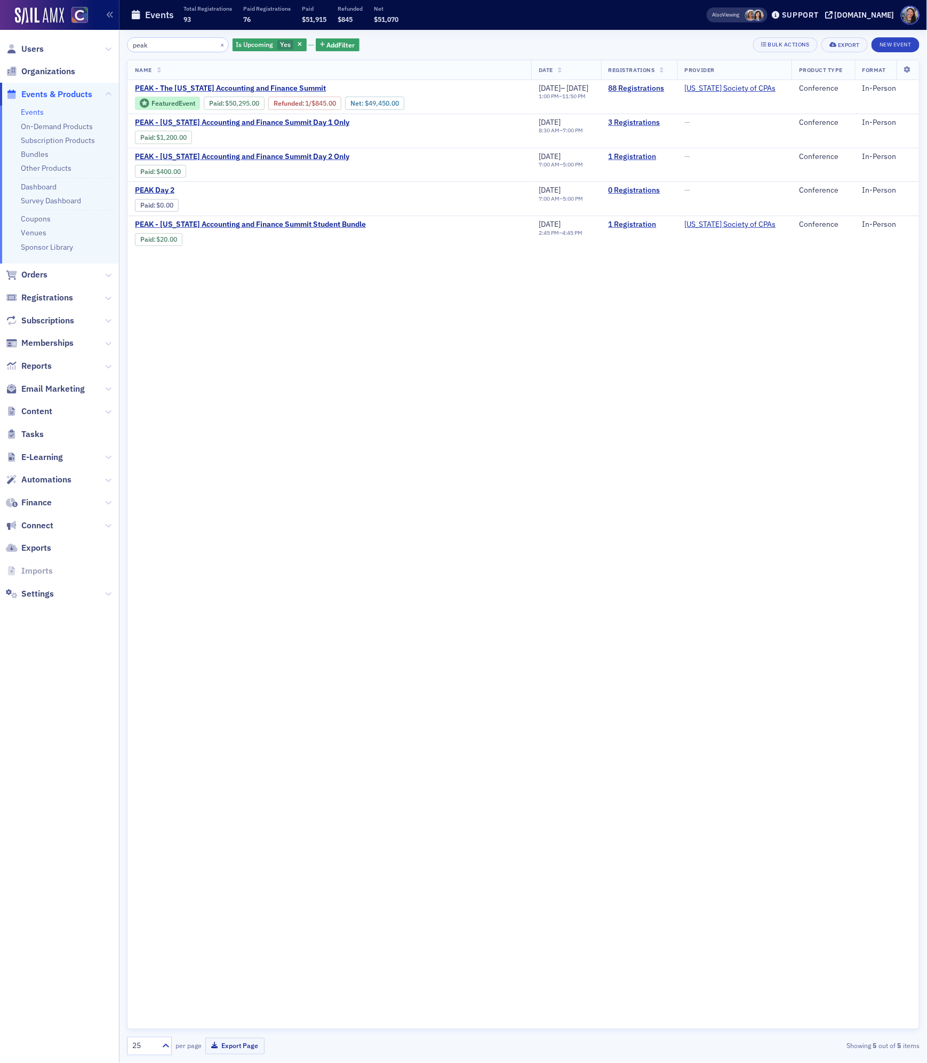
click at [138, 43] on input "peak" at bounding box center [178, 44] width 102 height 15
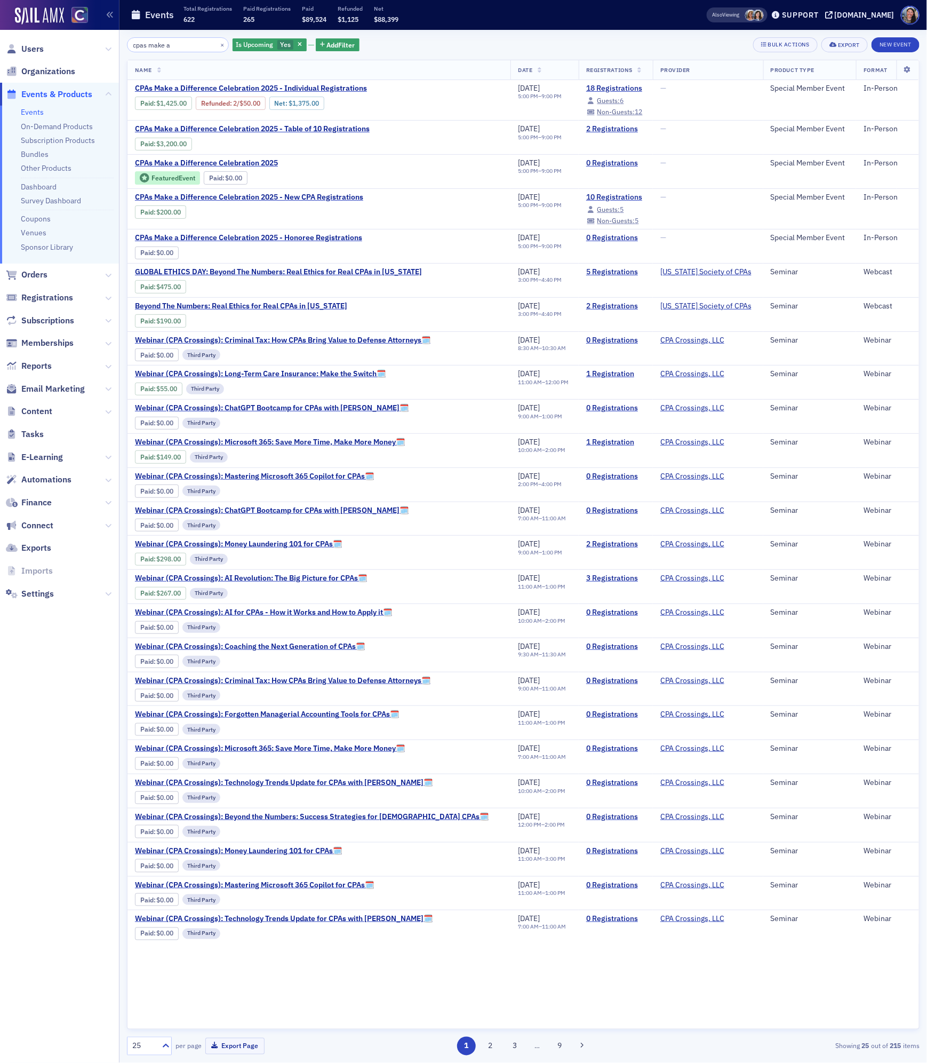
type input "cpas make a"
click at [597, 99] on span "Guests:" at bounding box center [608, 100] width 23 height 9
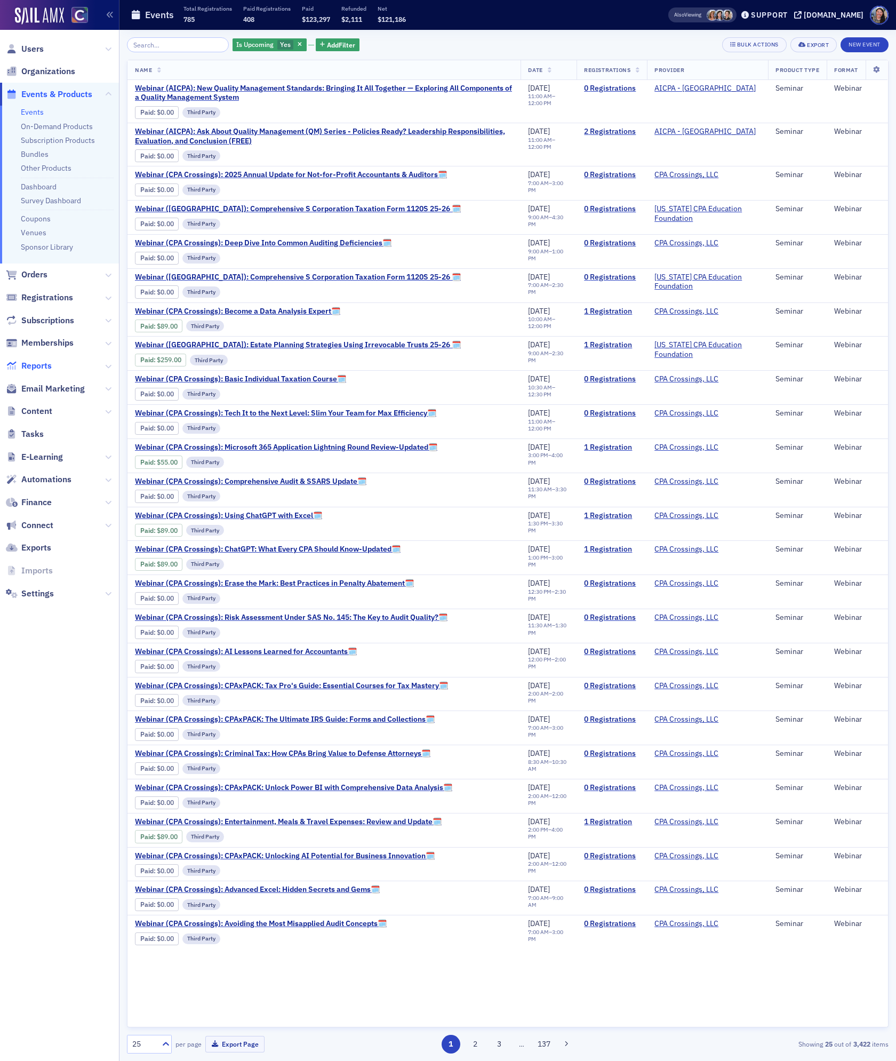
click at [41, 368] on span "Reports" at bounding box center [36, 366] width 30 height 12
